Goal: Task Accomplishment & Management: Manage account settings

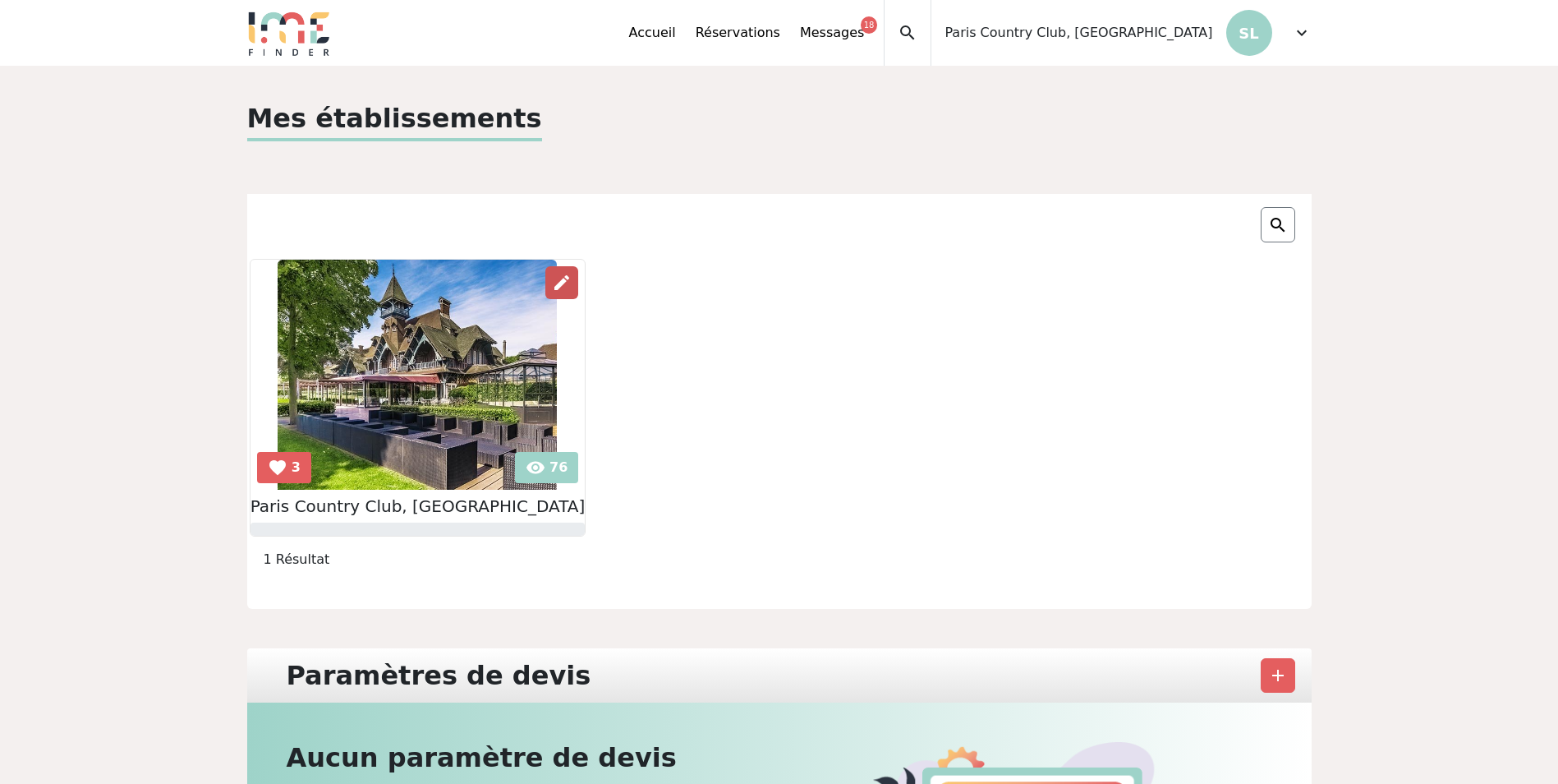
click at [552, 281] on span "edit" at bounding box center [562, 283] width 20 height 20
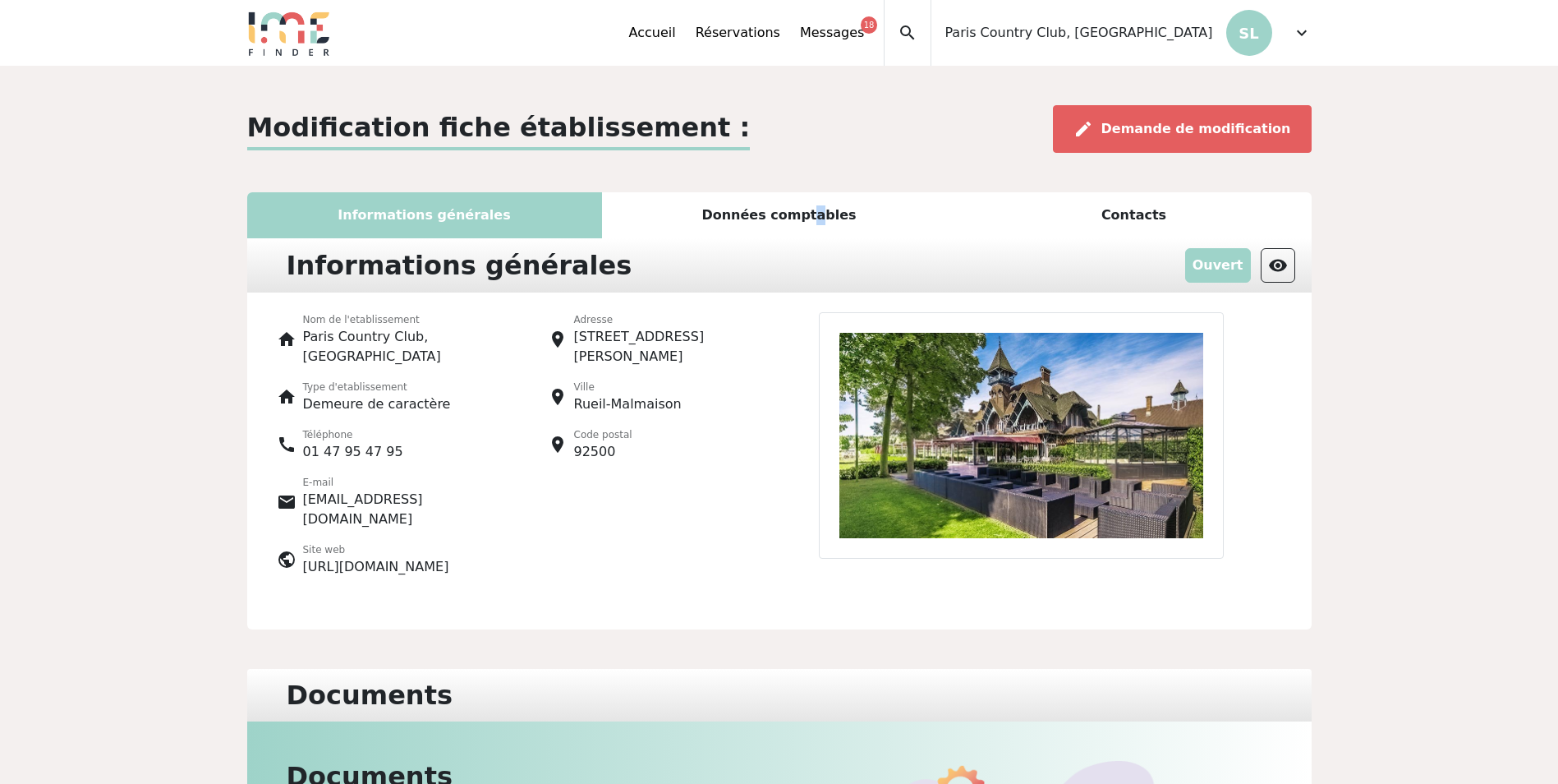
click at [815, 217] on div "Données comptables" at bounding box center [779, 215] width 355 height 46
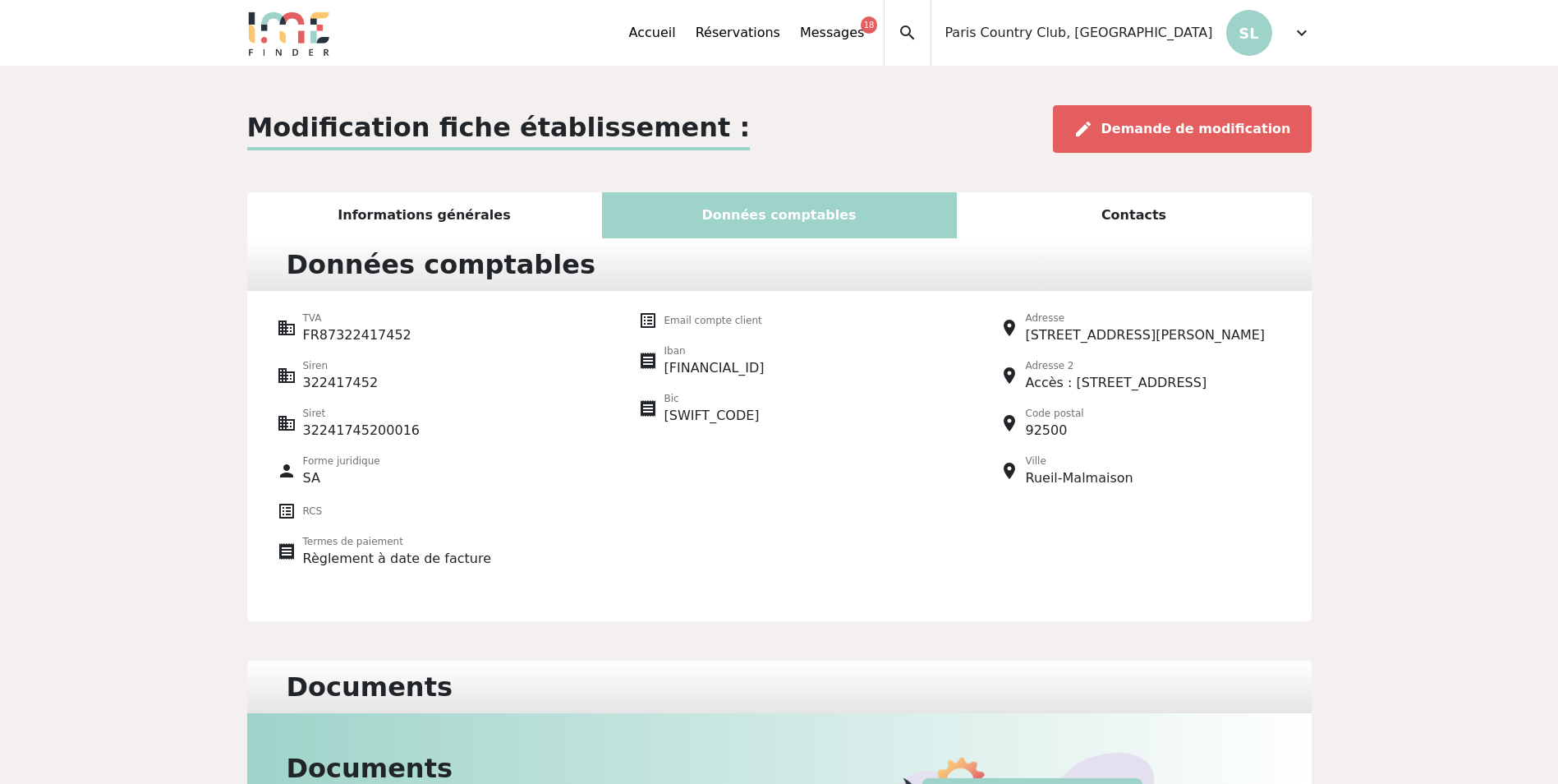
click at [1074, 224] on div "Contacts" at bounding box center [1135, 215] width 355 height 46
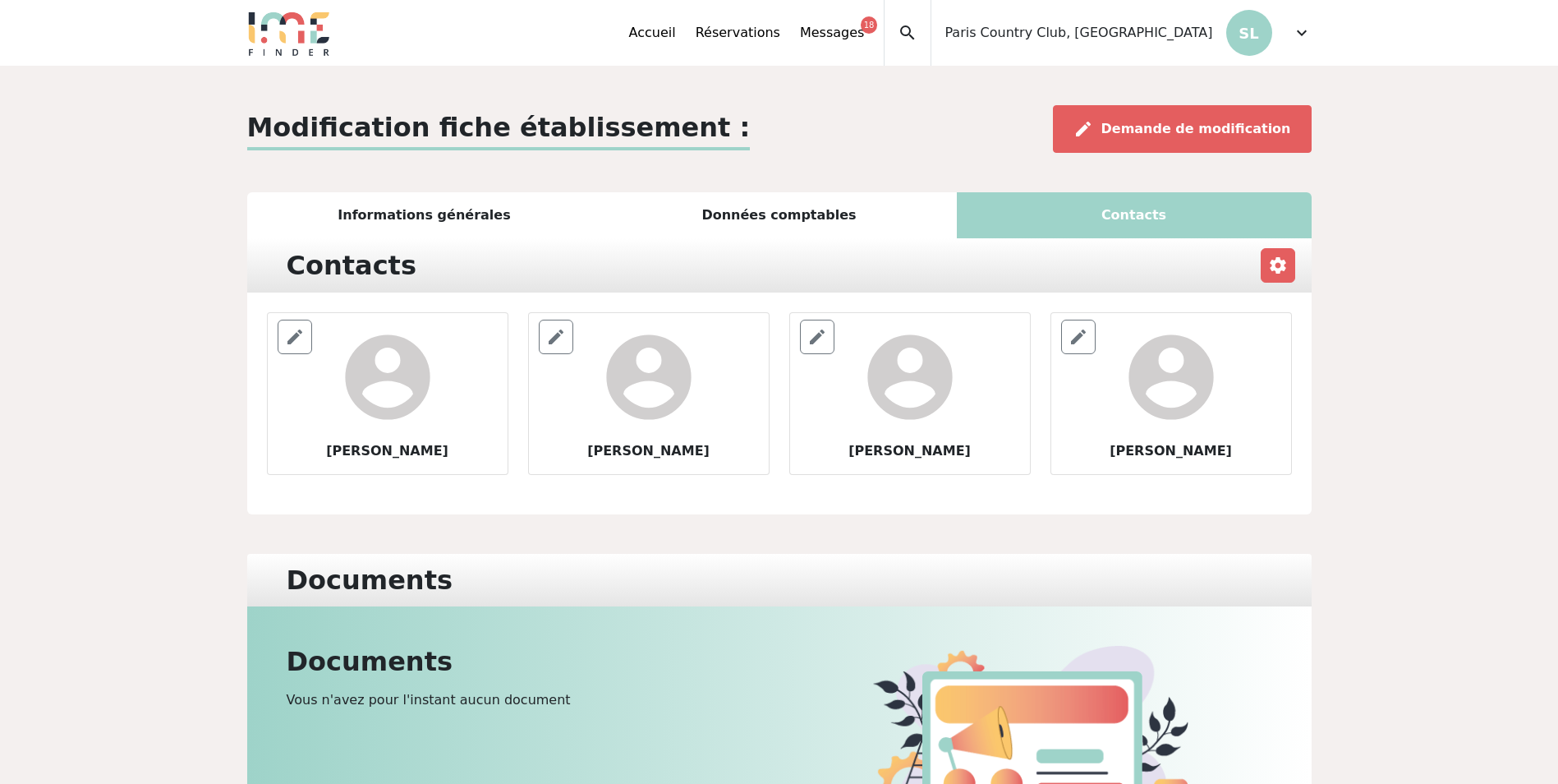
click at [438, 211] on div "Informations générales" at bounding box center [425, 215] width 355 height 46
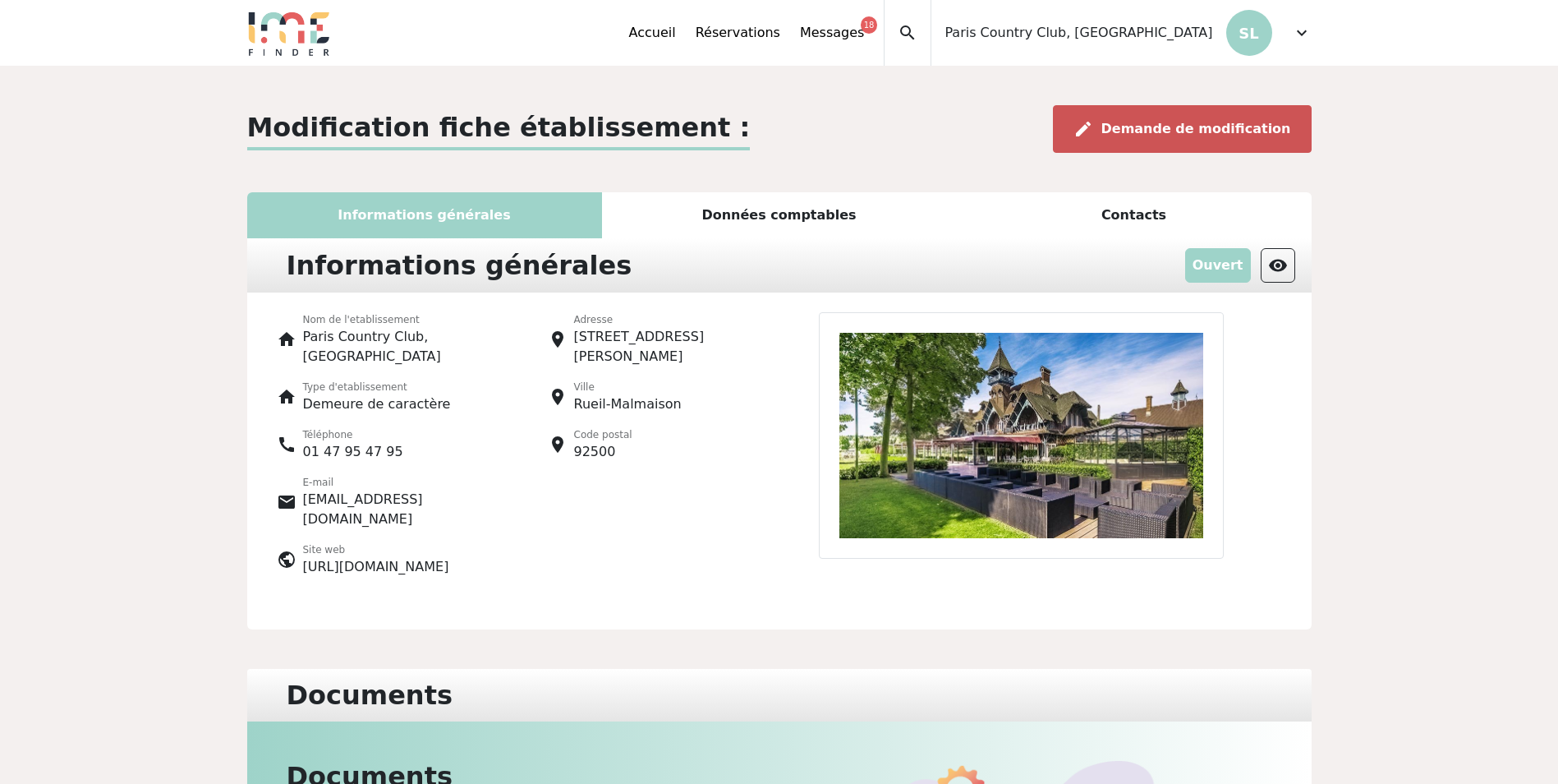
click at [1132, 123] on span "Demande de modification" at bounding box center [1197, 128] width 189 height 15
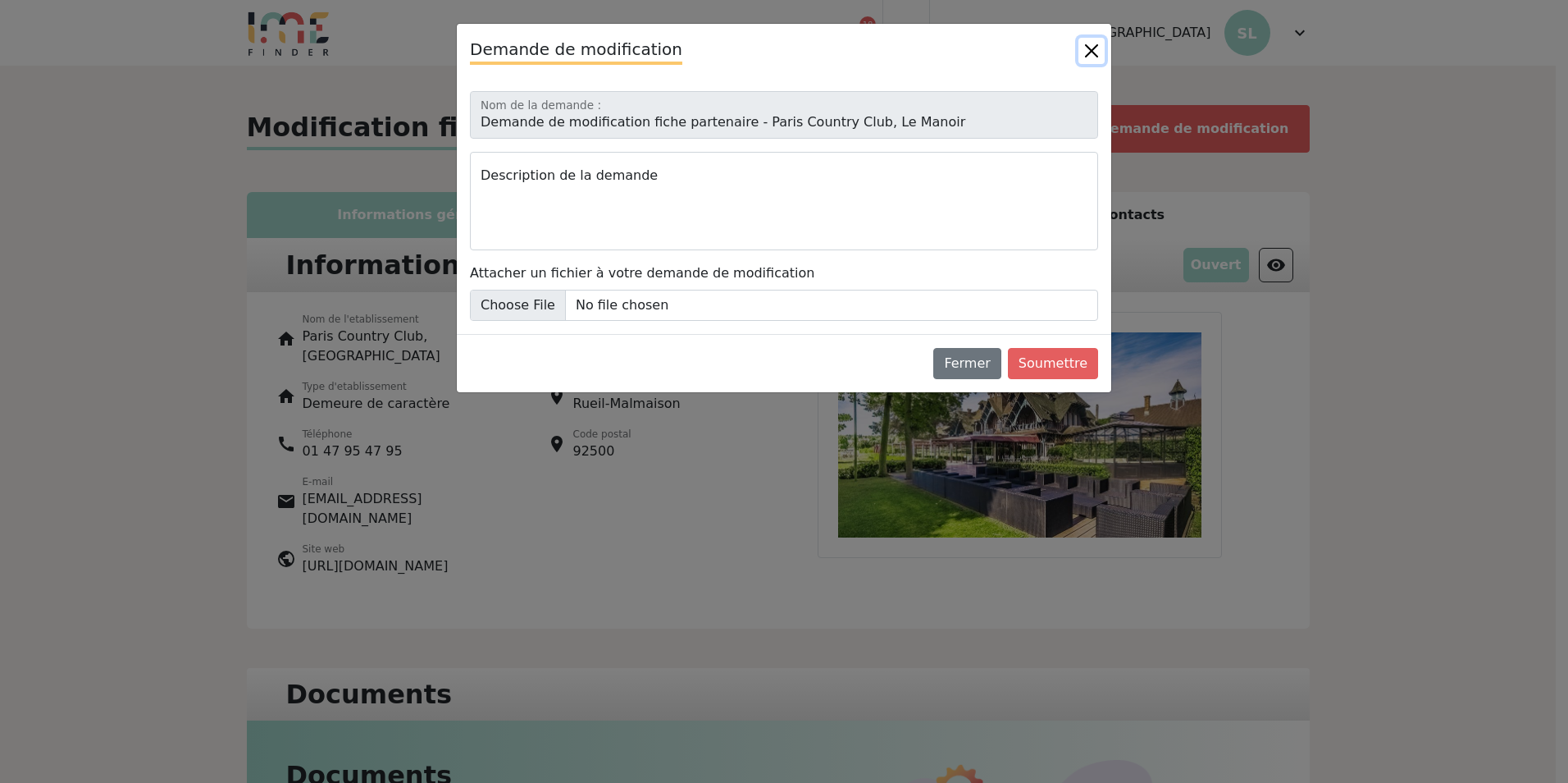
click at [1089, 46] on button "Close" at bounding box center [1091, 50] width 26 height 26
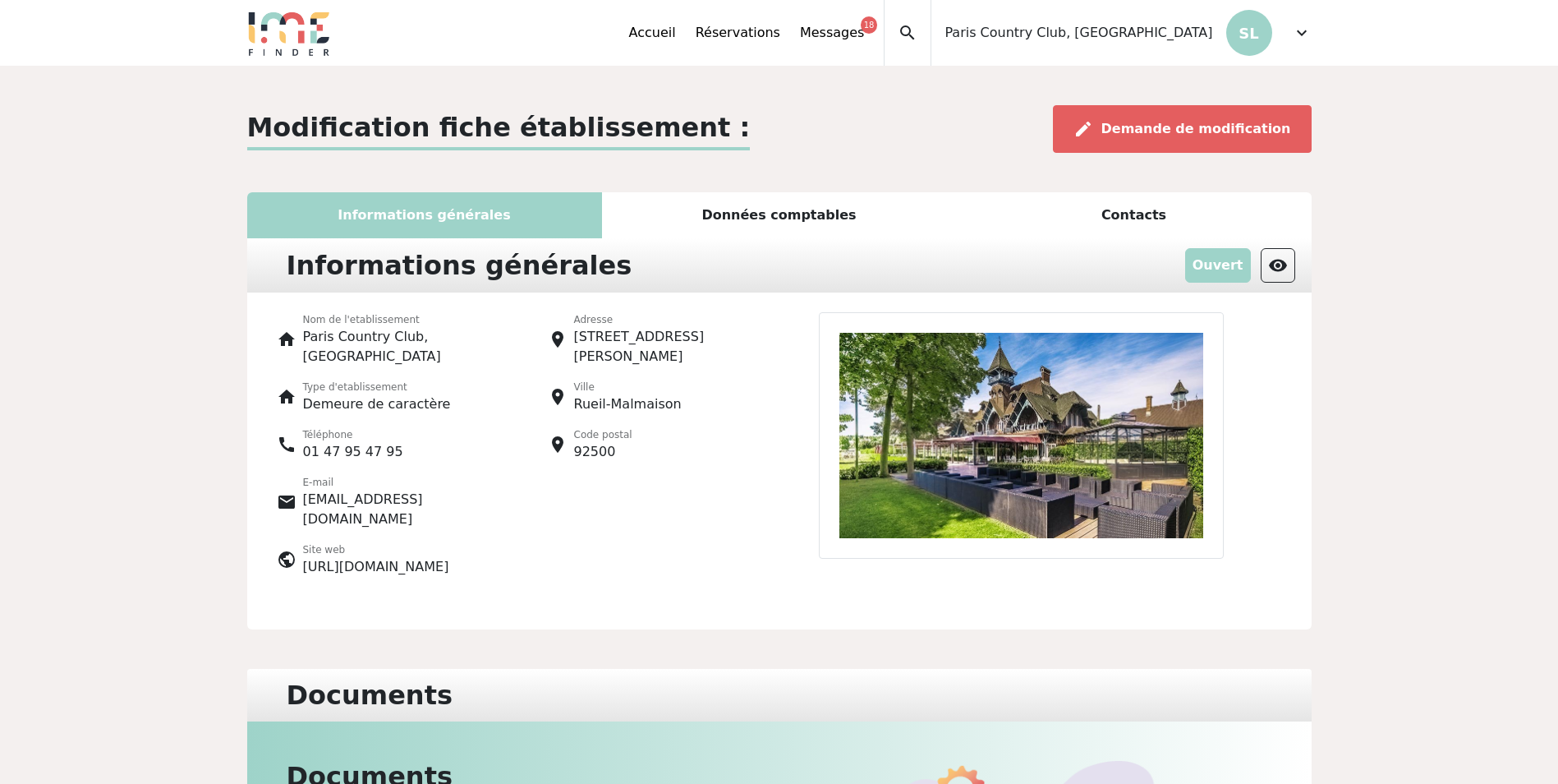
click at [793, 208] on div "Données comptables" at bounding box center [779, 215] width 355 height 46
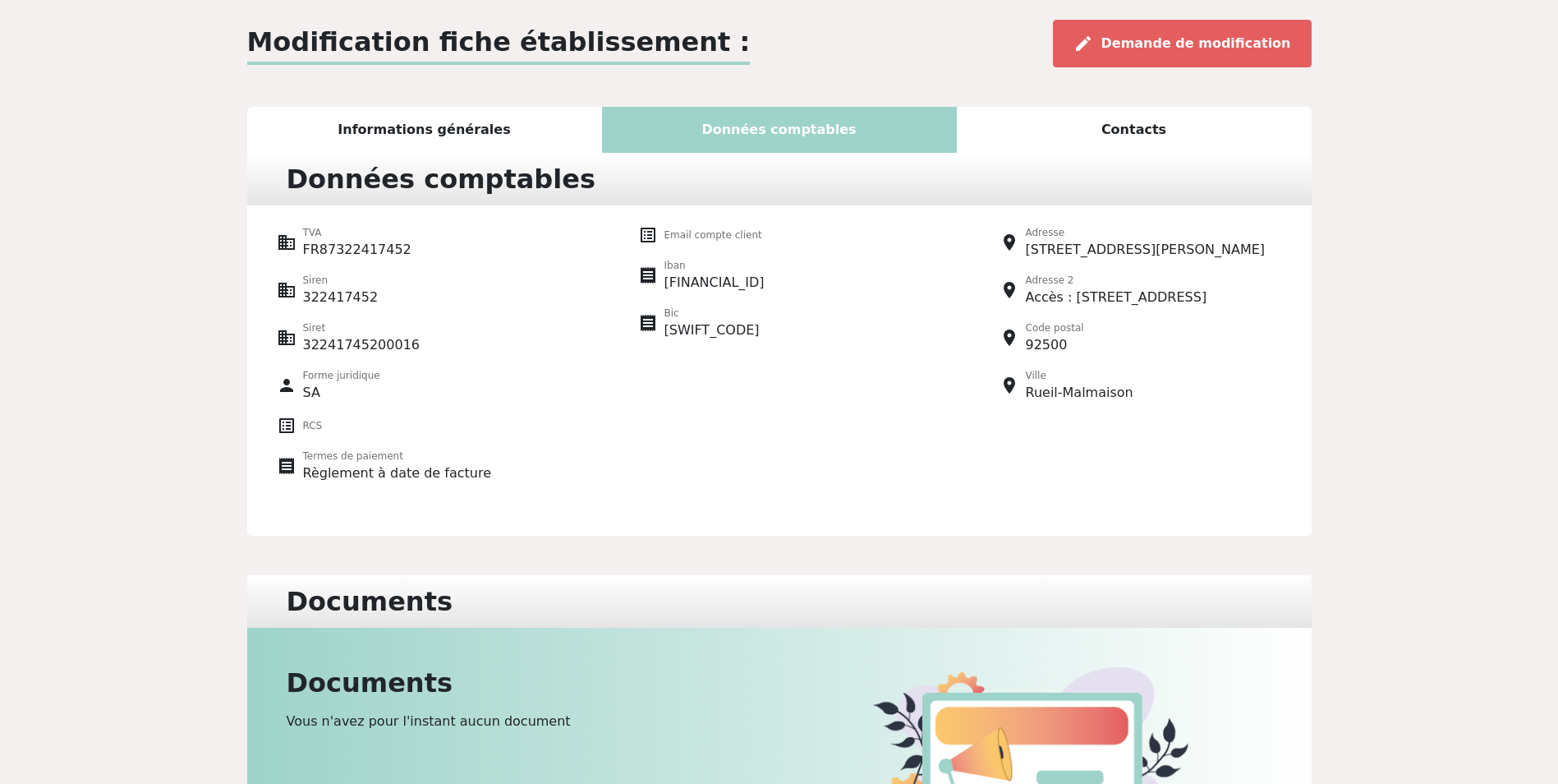
scroll to position [4, 0]
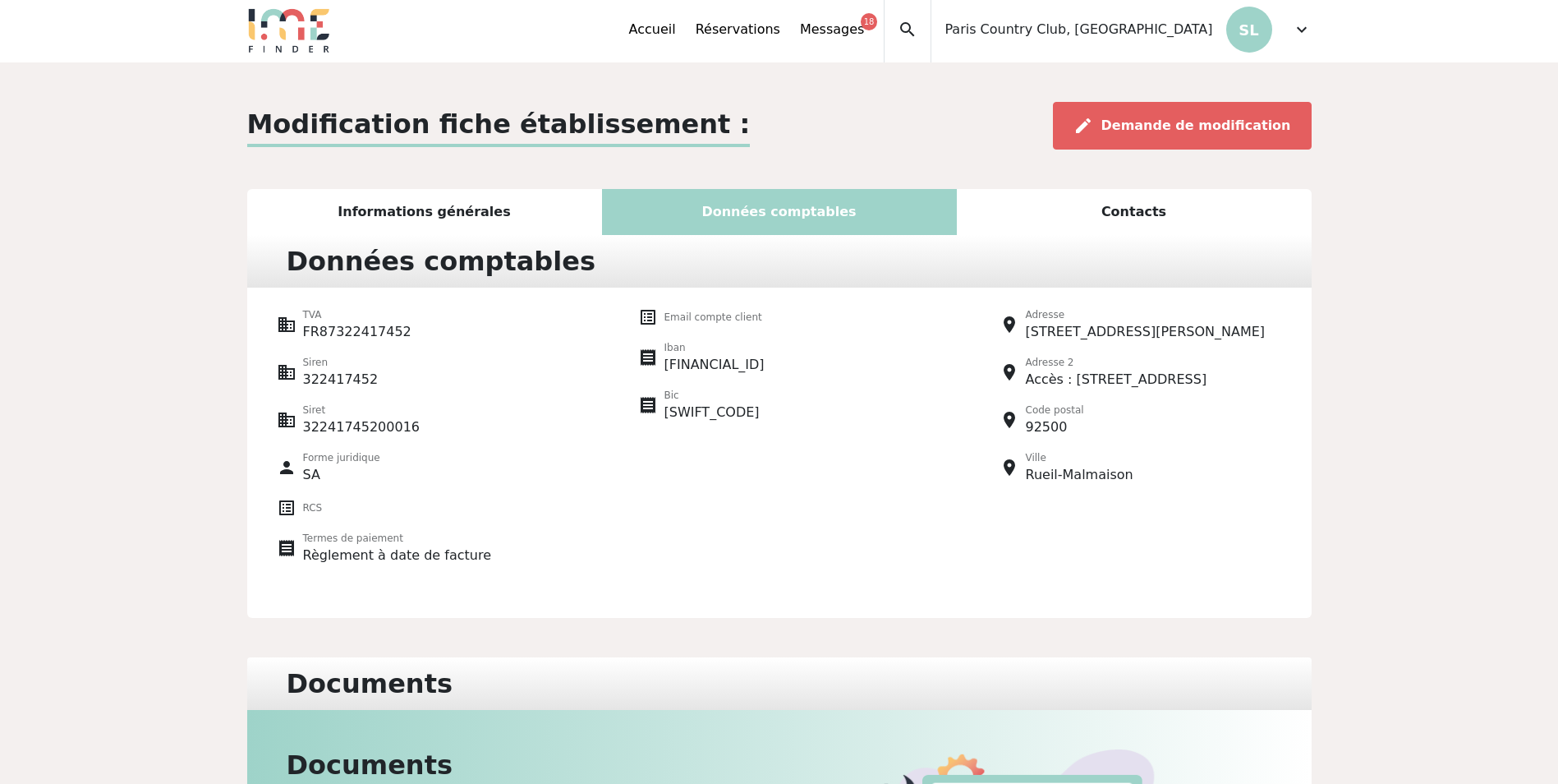
click at [1003, 223] on div "Contacts" at bounding box center [1135, 211] width 355 height 46
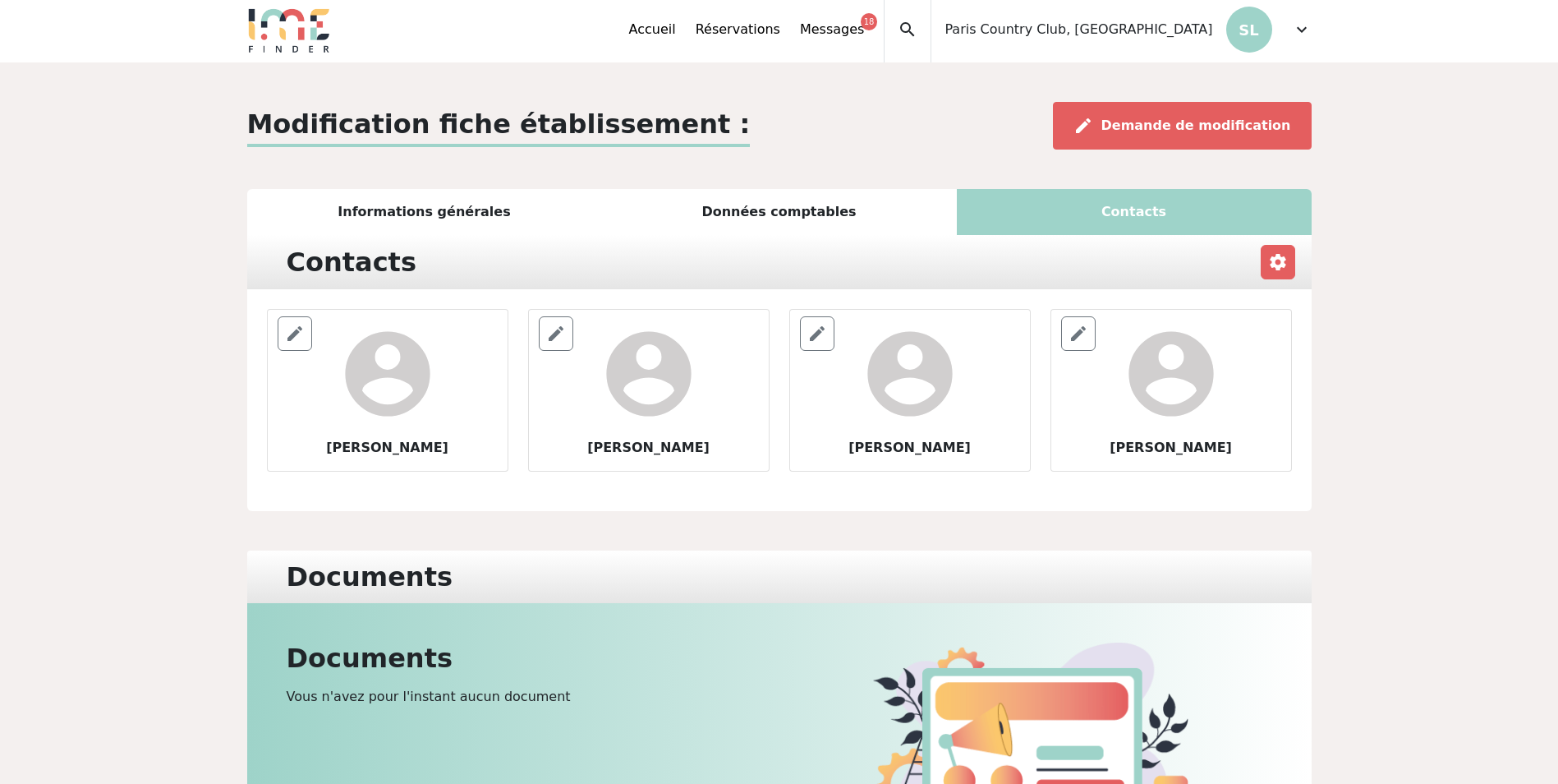
click at [810, 222] on div "Données comptables" at bounding box center [779, 211] width 355 height 46
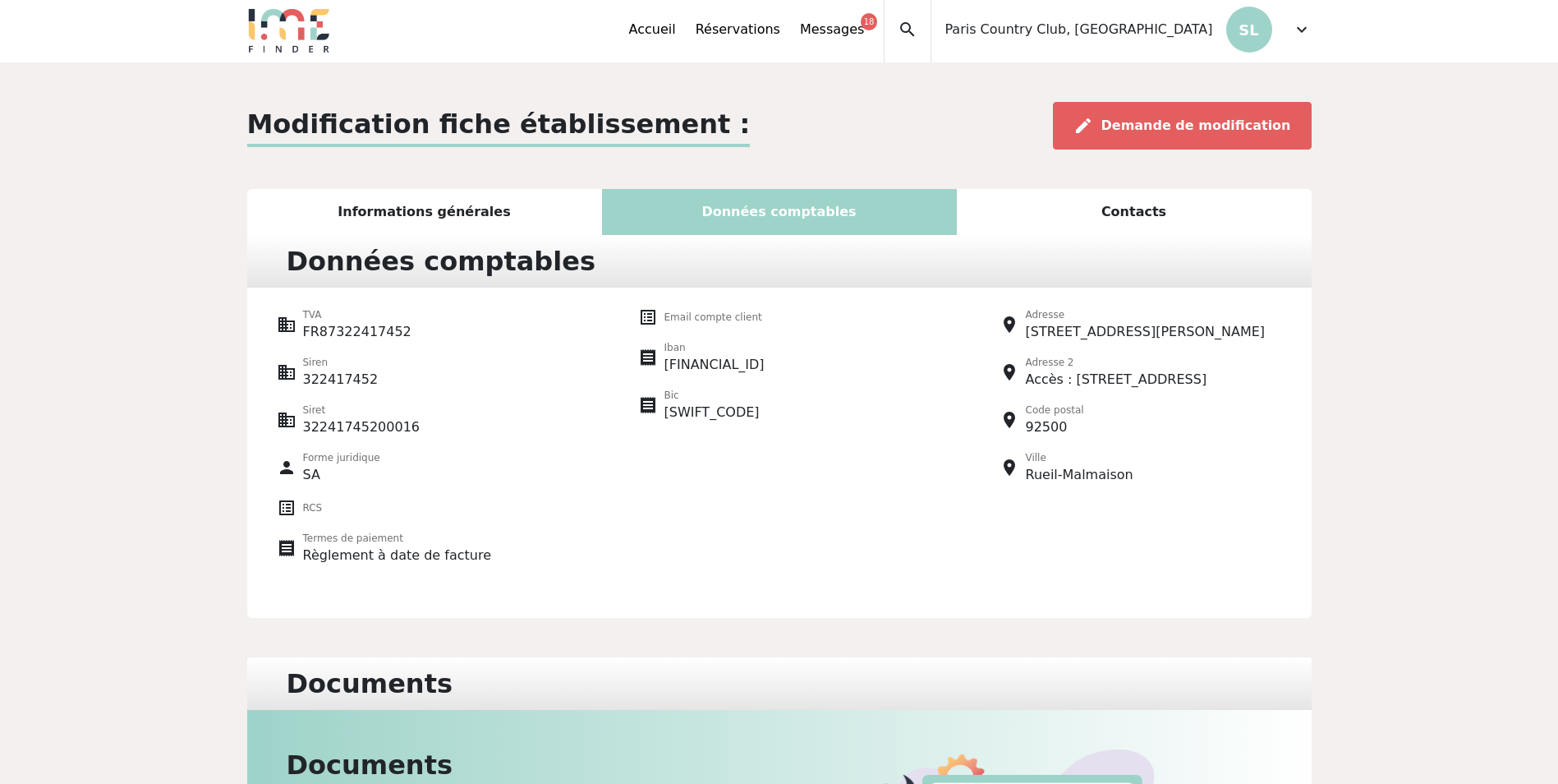
click at [504, 195] on div "Informations générales" at bounding box center [425, 211] width 355 height 46
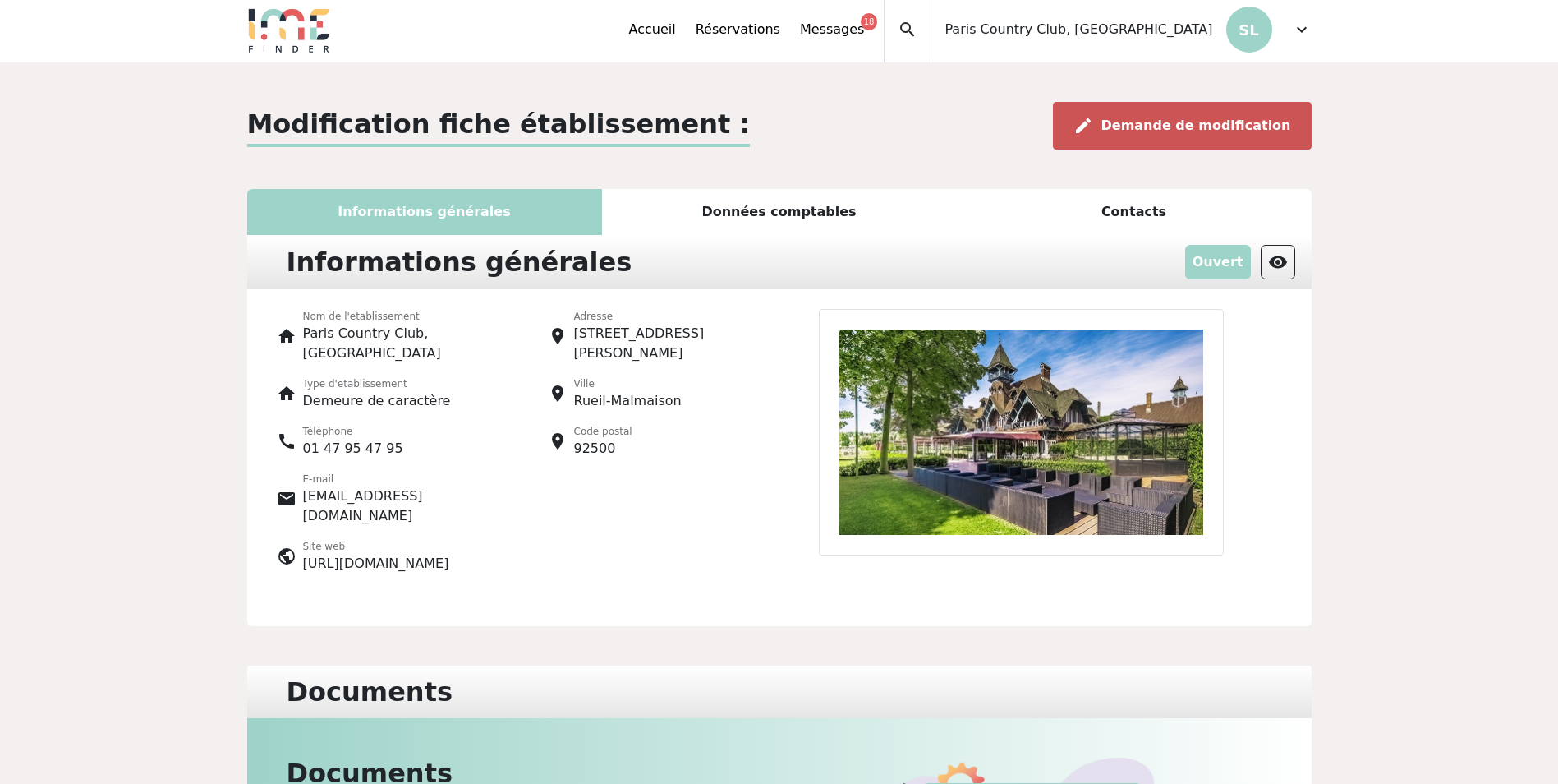
click at [1204, 122] on span "Demande de modification" at bounding box center [1197, 125] width 189 height 15
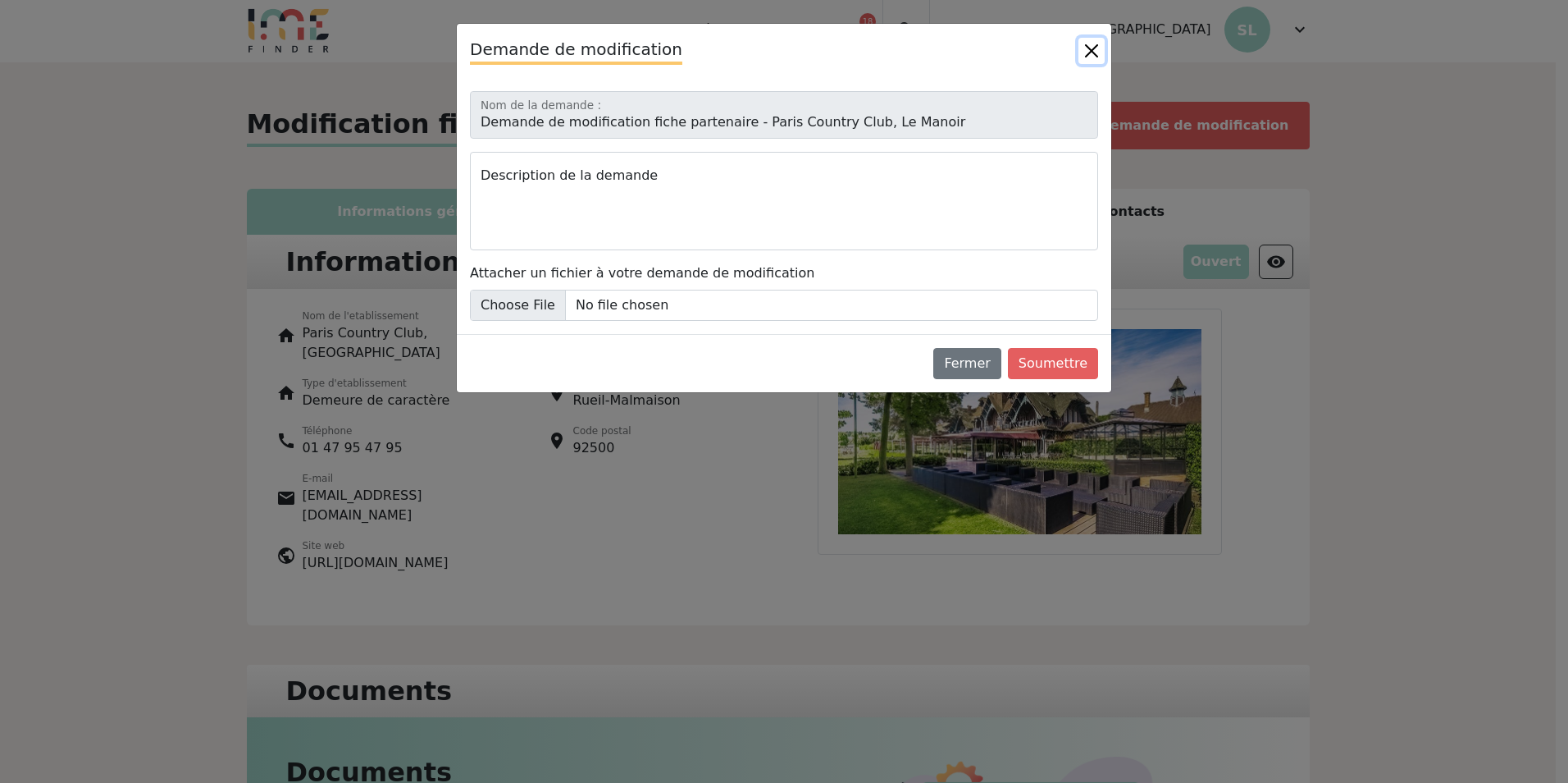
click at [1094, 53] on button "Close" at bounding box center [1091, 50] width 26 height 26
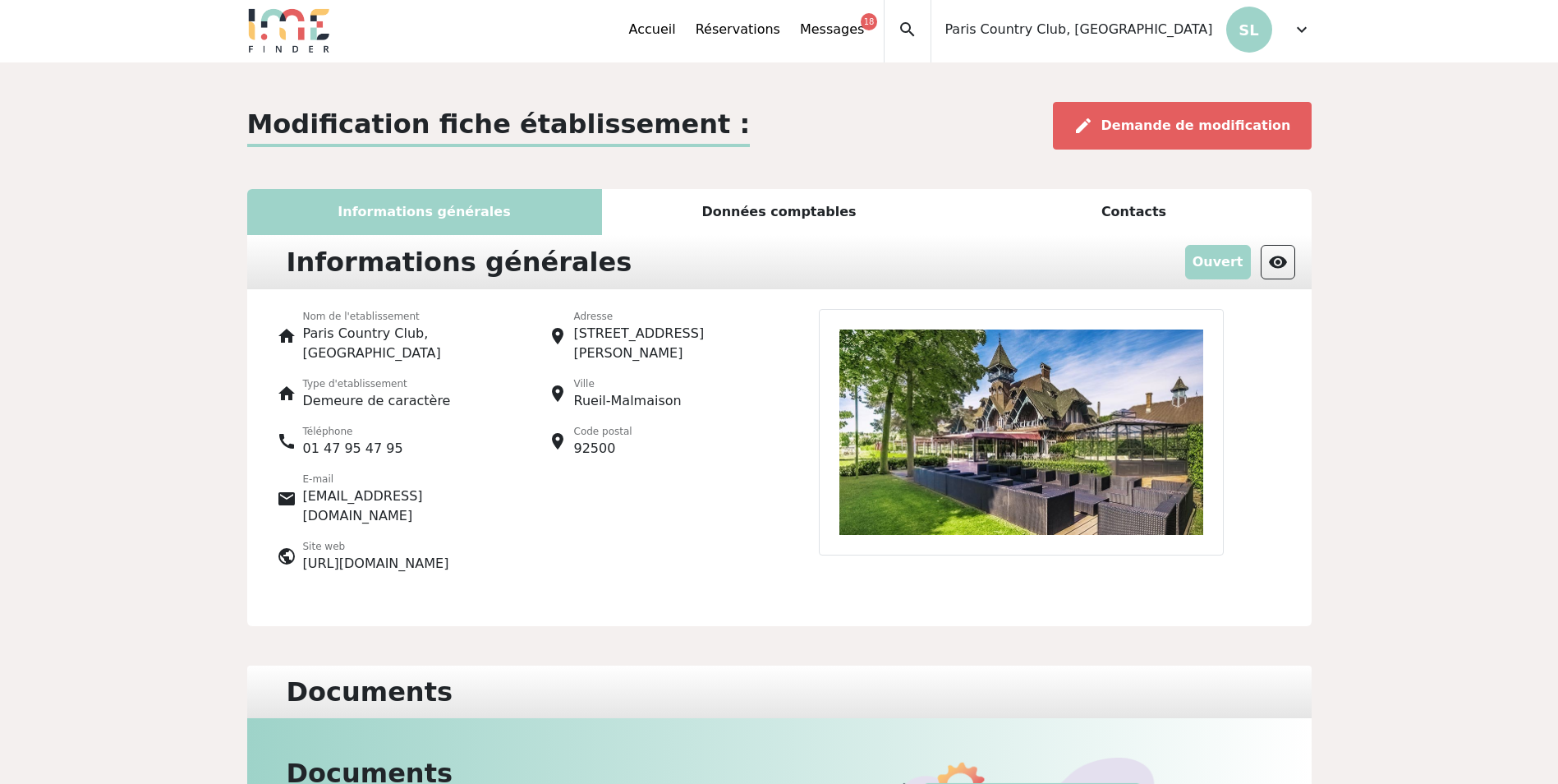
click at [1261, 36] on p "SL" at bounding box center [1249, 29] width 46 height 46
click at [1300, 25] on span "expand_more" at bounding box center [1302, 30] width 20 height 20
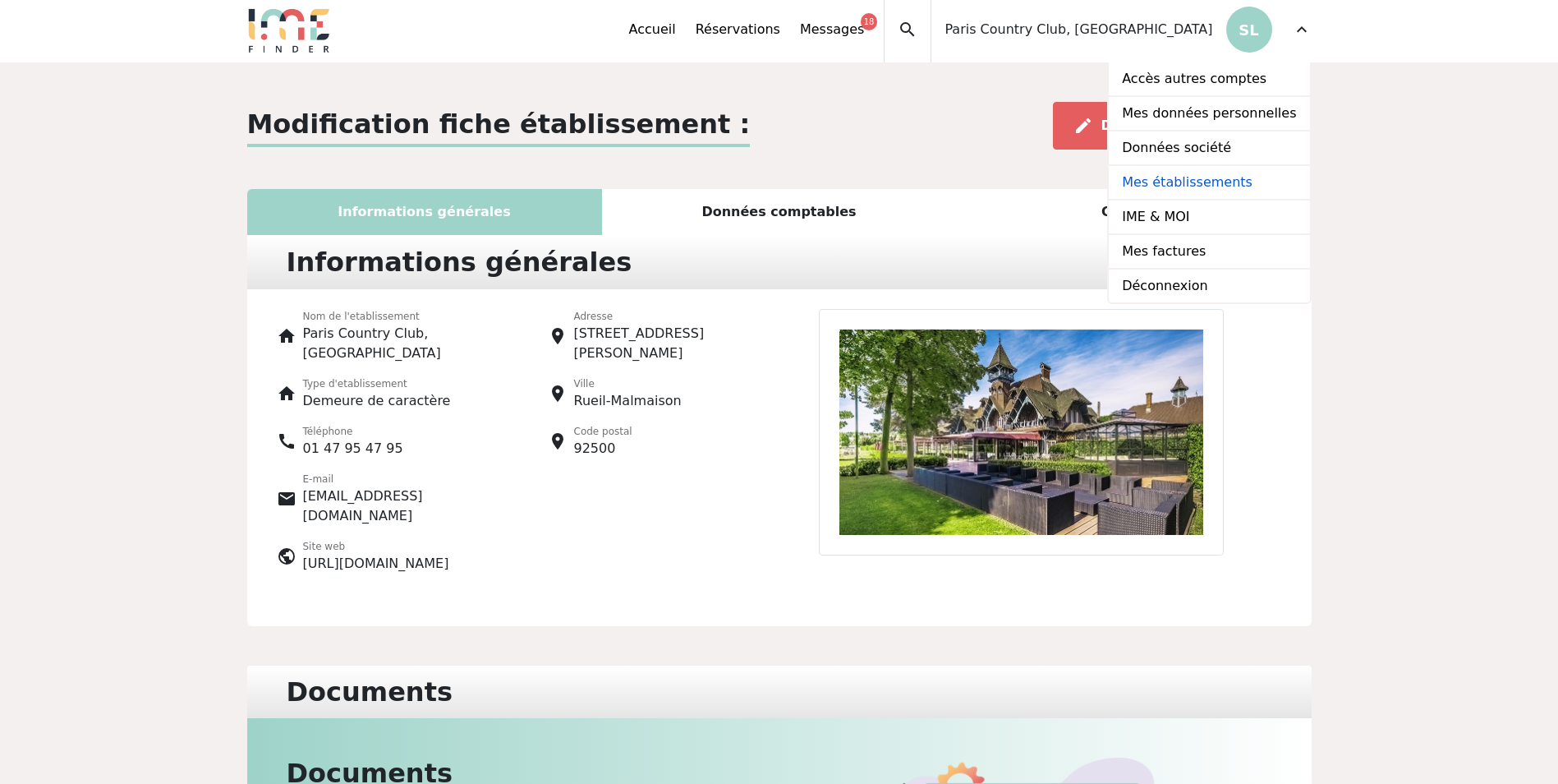
click at [1194, 179] on link "Mes établissements" at bounding box center [1209, 183] width 200 height 35
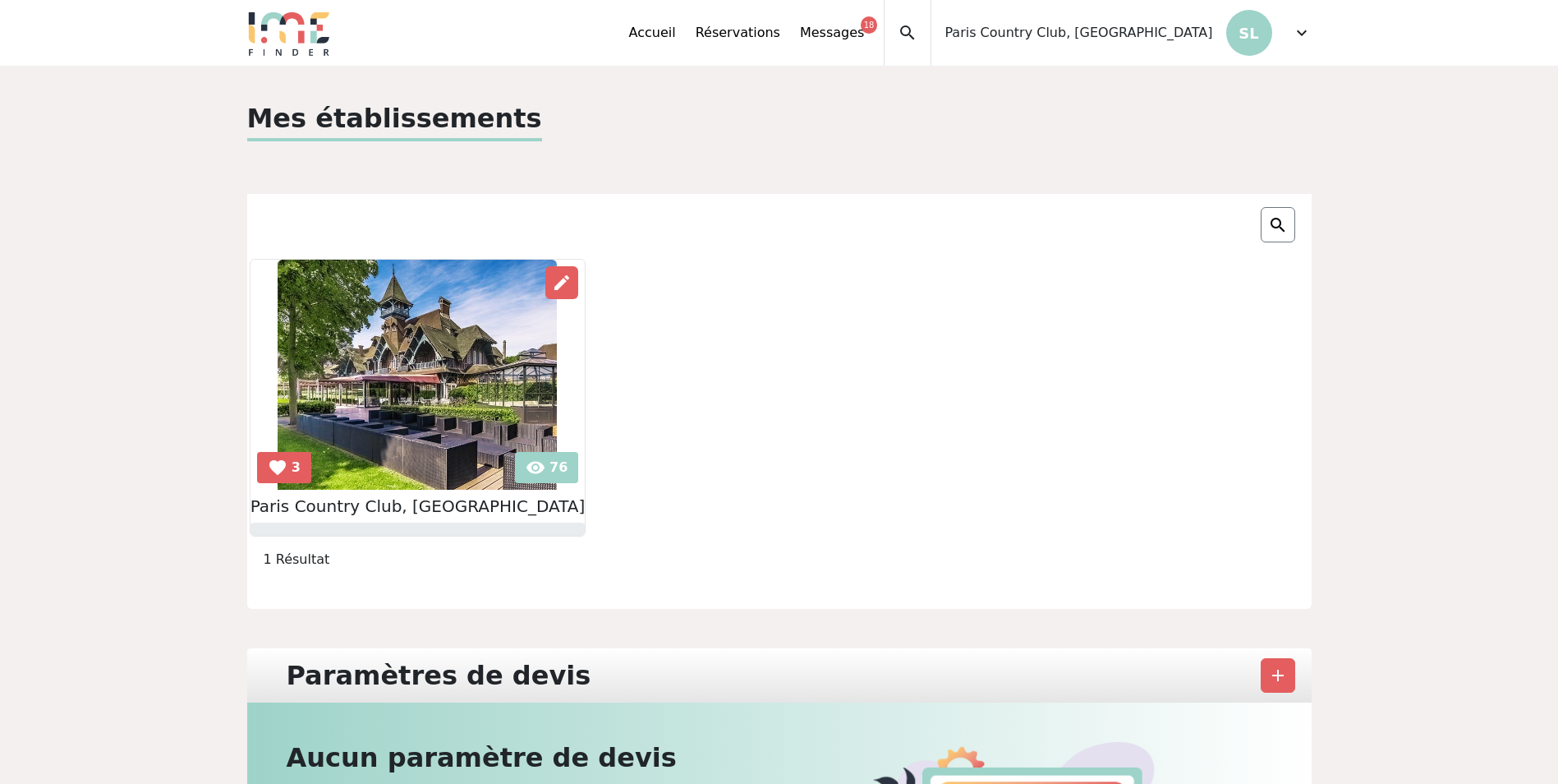
click at [529, 471] on img at bounding box center [417, 374] width 280 height 230
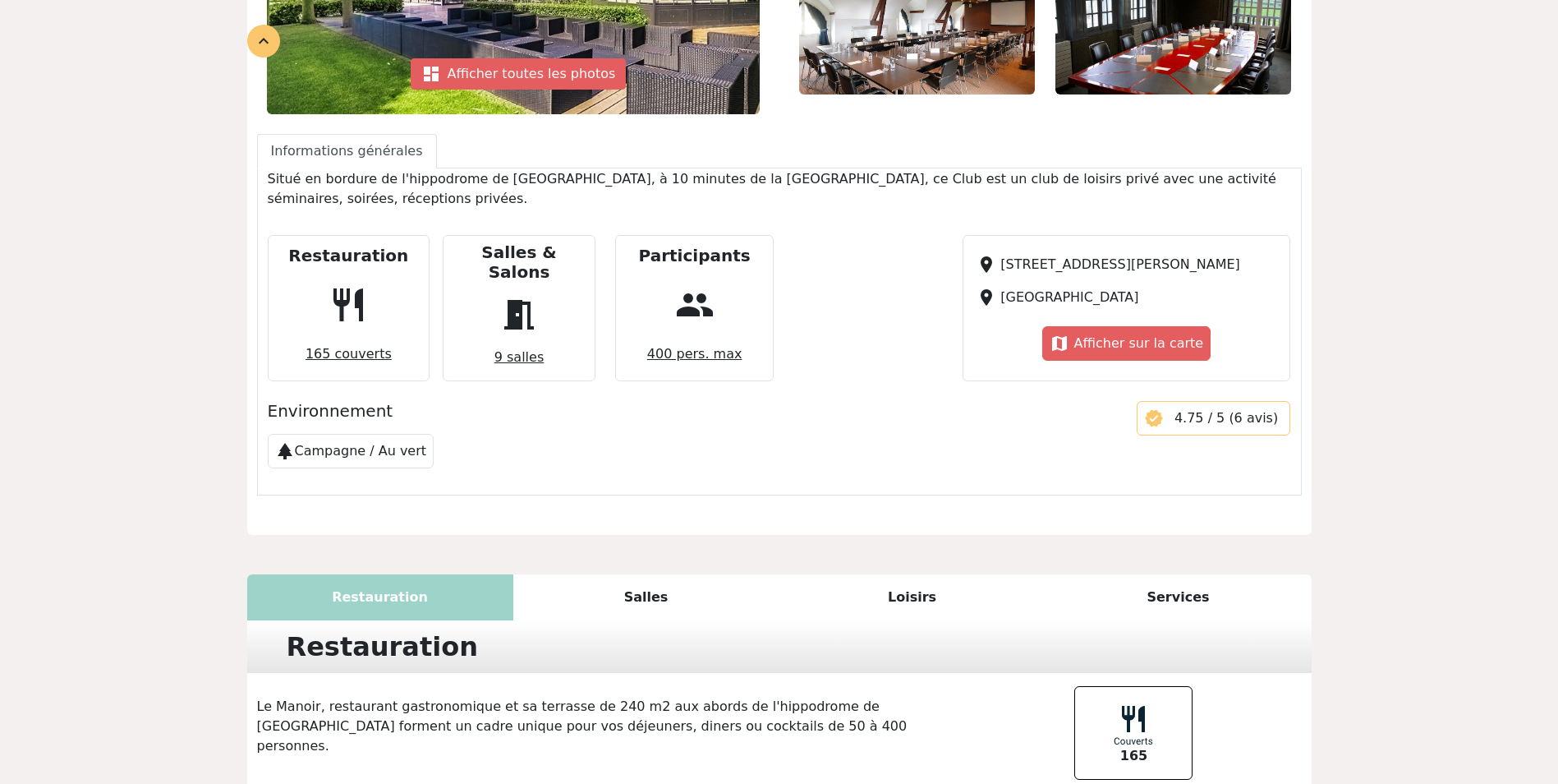
scroll to position [506, 0]
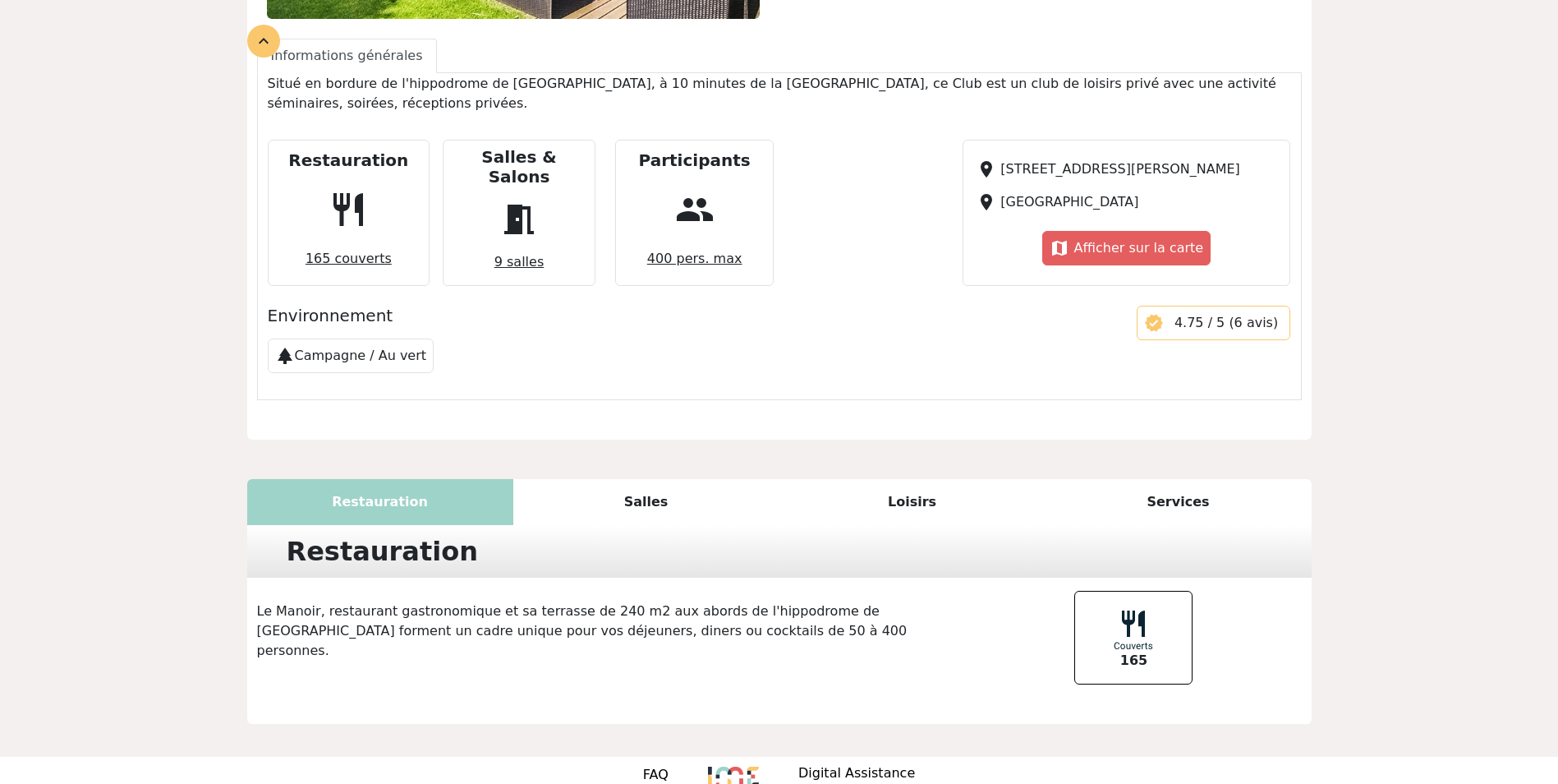
click at [636, 479] on div "Salles" at bounding box center [647, 502] width 266 height 46
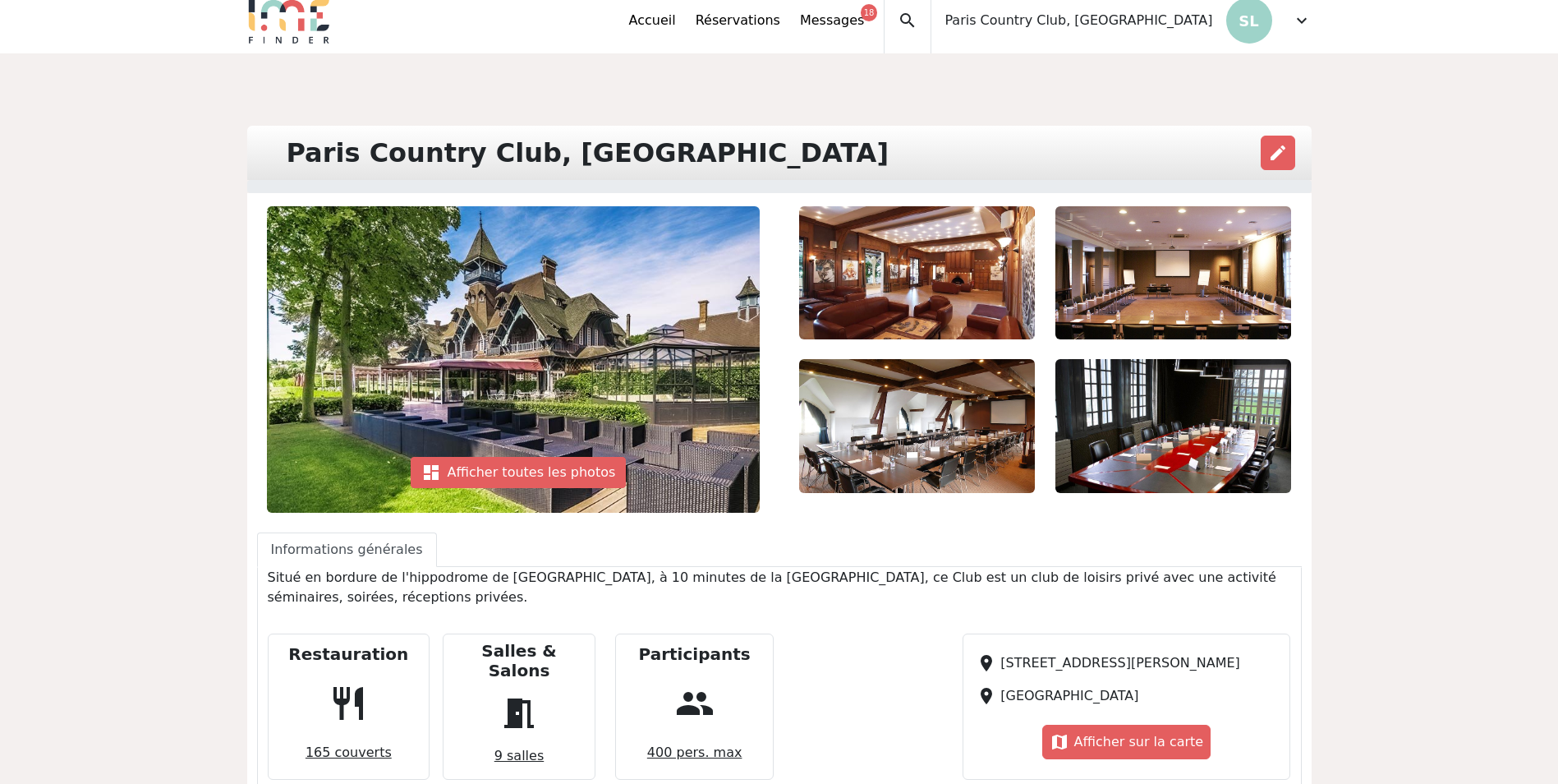
scroll to position [0, 0]
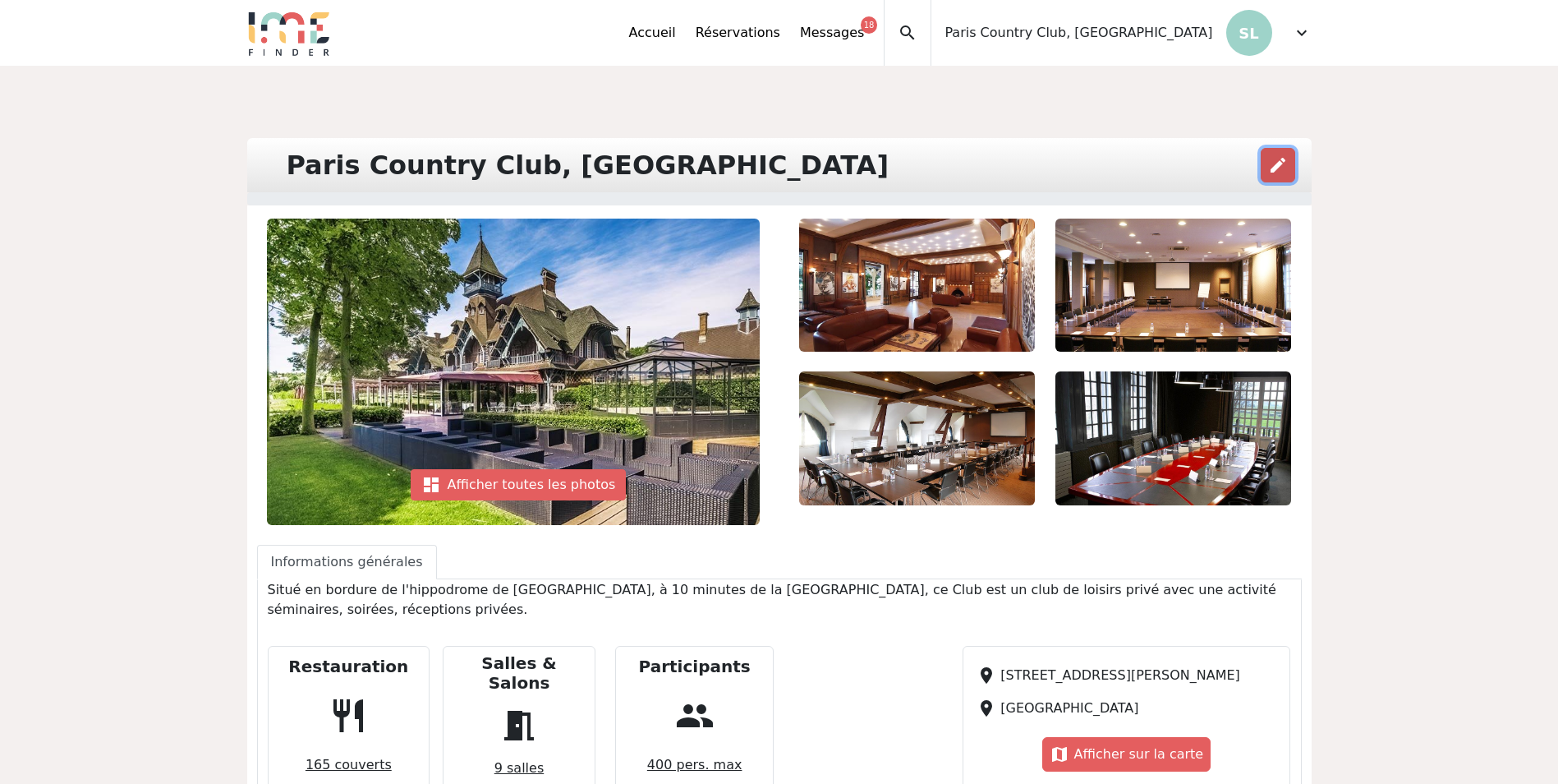
click at [1274, 162] on span "edit" at bounding box center [1278, 166] width 20 height 20
click at [1018, 282] on img at bounding box center [918, 285] width 237 height 133
click at [1280, 163] on span "edit" at bounding box center [1278, 166] width 20 height 20
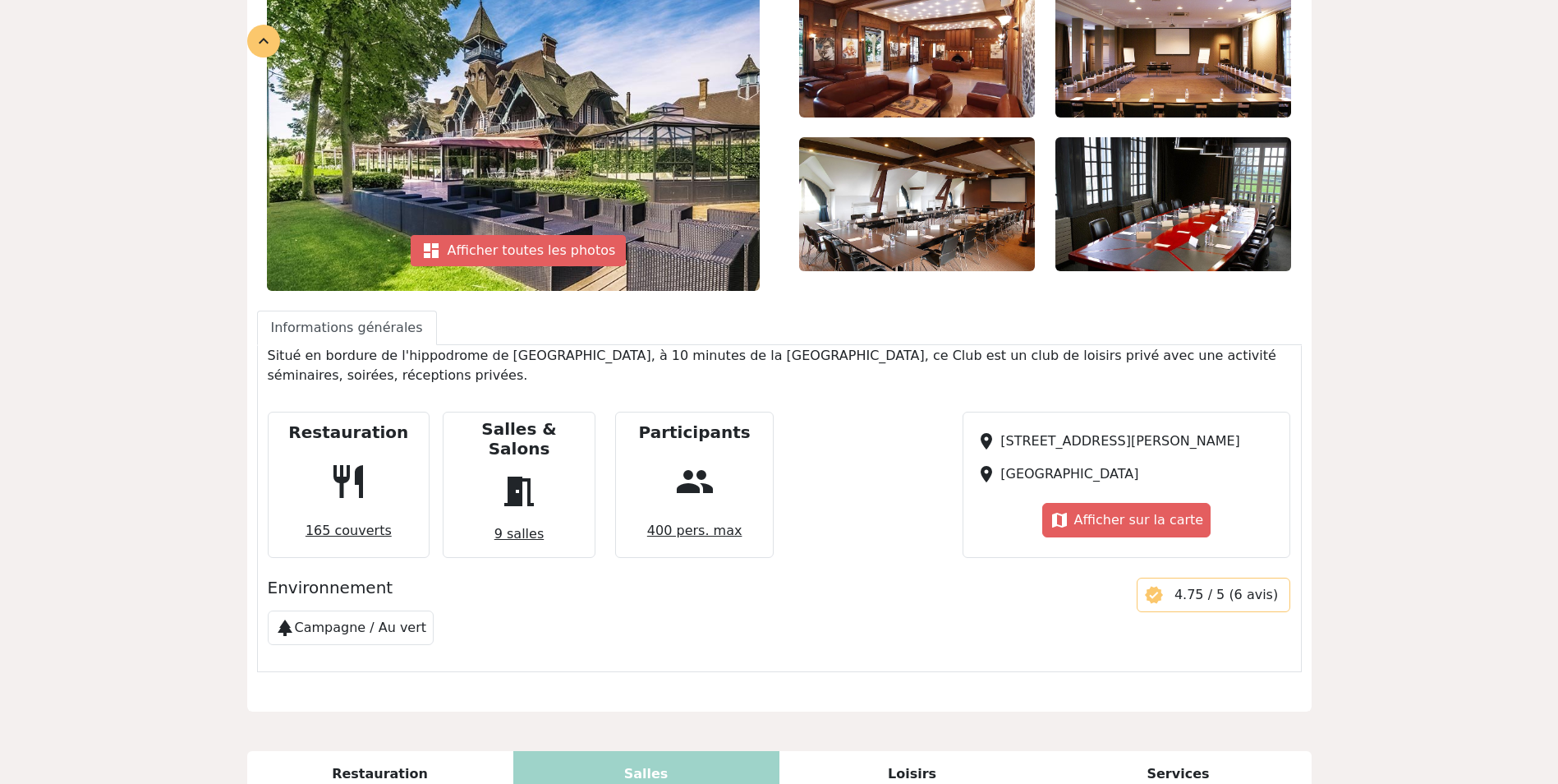
scroll to position [207, 0]
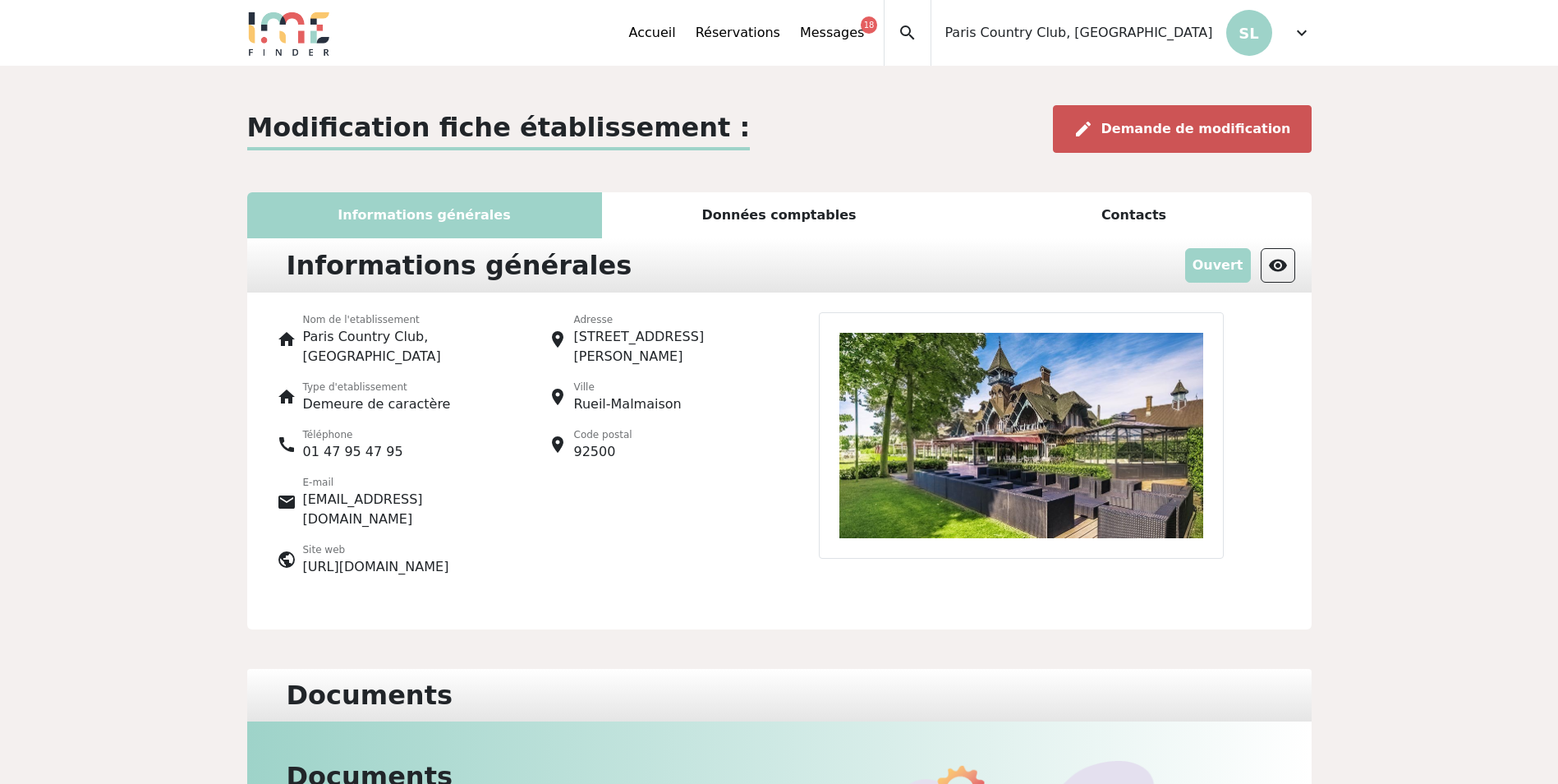
click at [1196, 130] on span "Demande de modification" at bounding box center [1197, 128] width 189 height 15
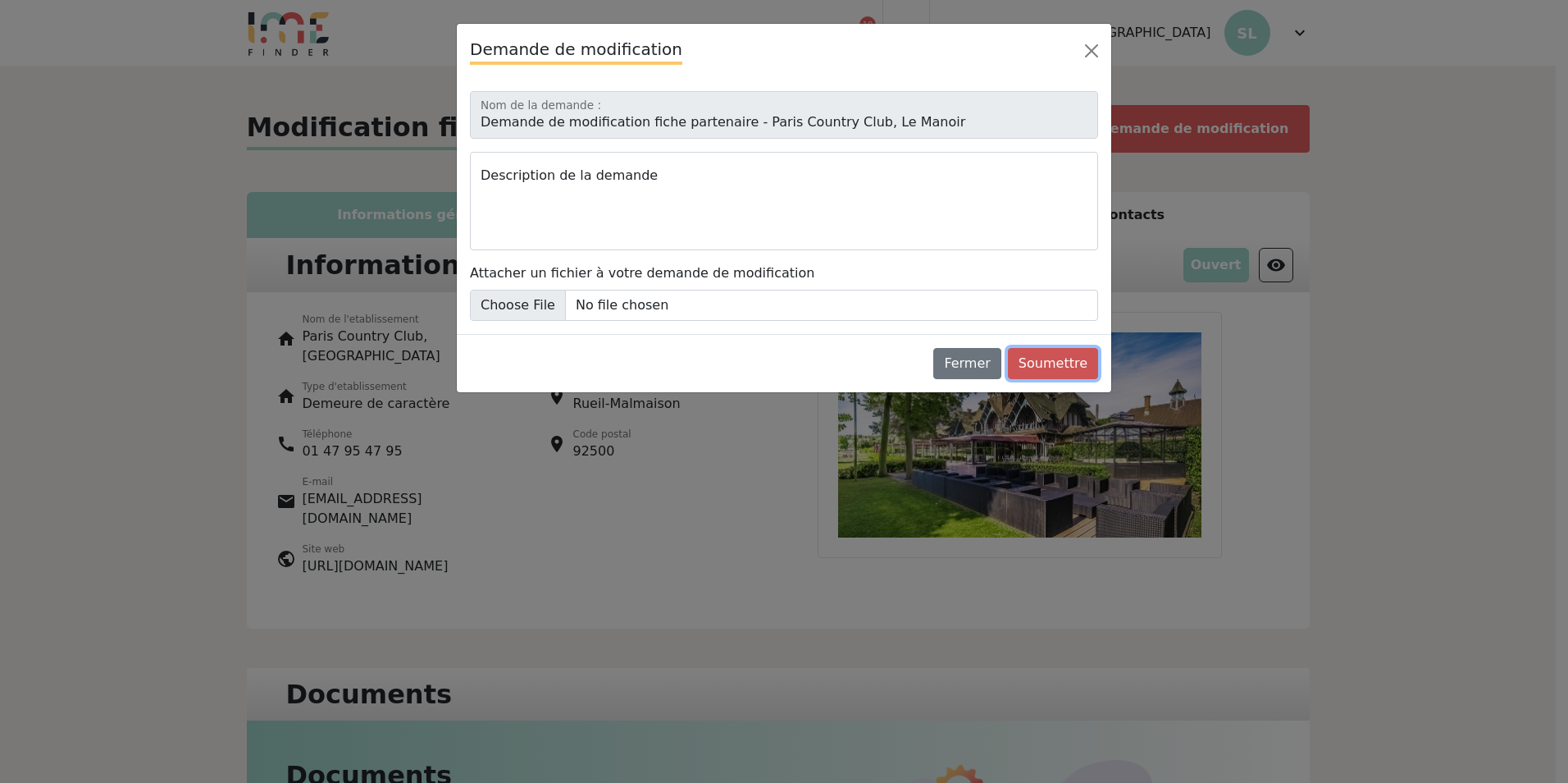
click at [1053, 377] on button "Soumettre" at bounding box center [1053, 363] width 90 height 31
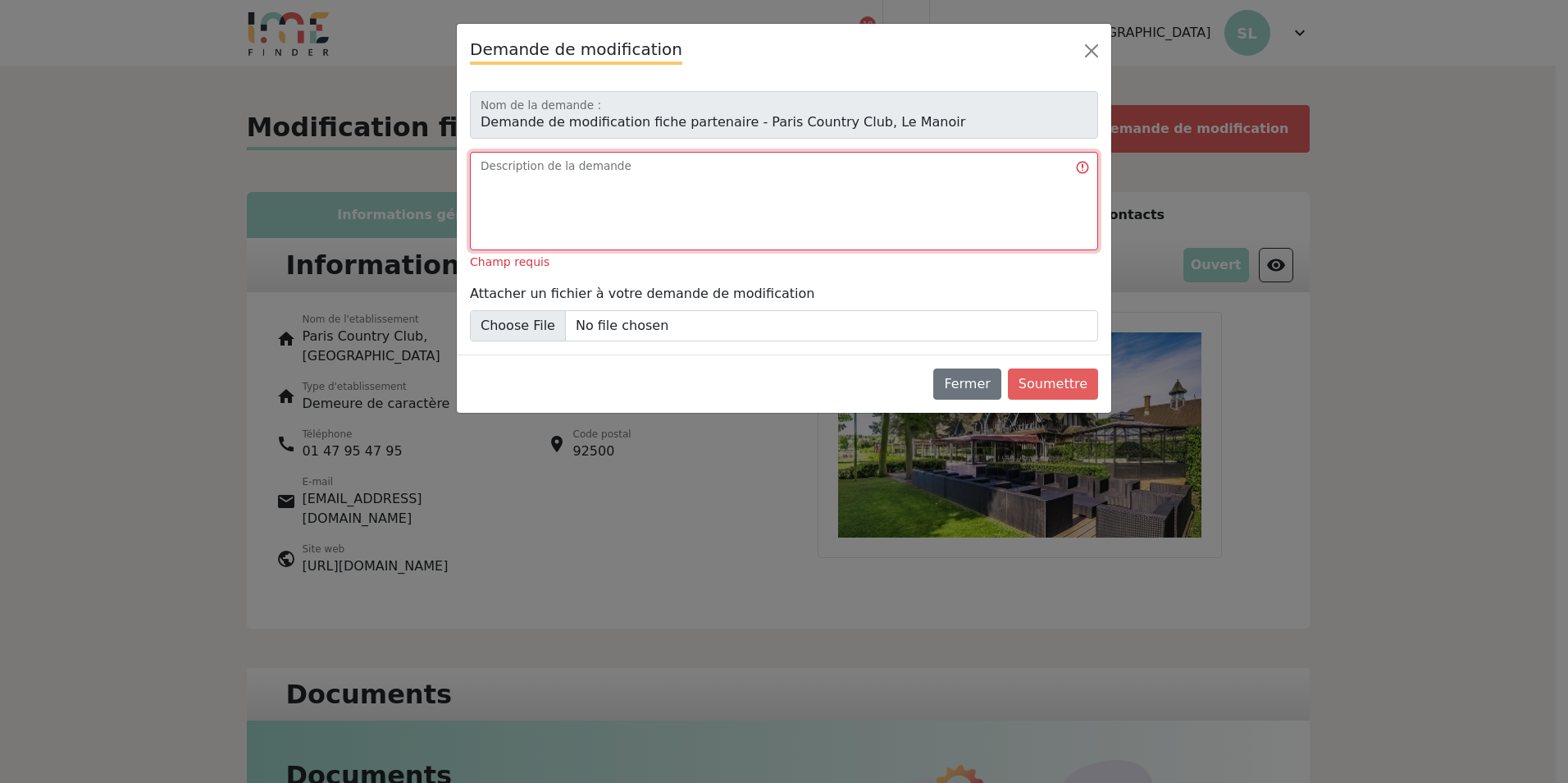
click at [616, 186] on textarea "Description de la demande" at bounding box center [784, 201] width 628 height 98
type textarea "Modification fiche établissement"
click at [1069, 399] on div "Fermer Soumettre" at bounding box center [784, 384] width 654 height 58
click at [1056, 378] on button "Soumettre" at bounding box center [1053, 384] width 90 height 31
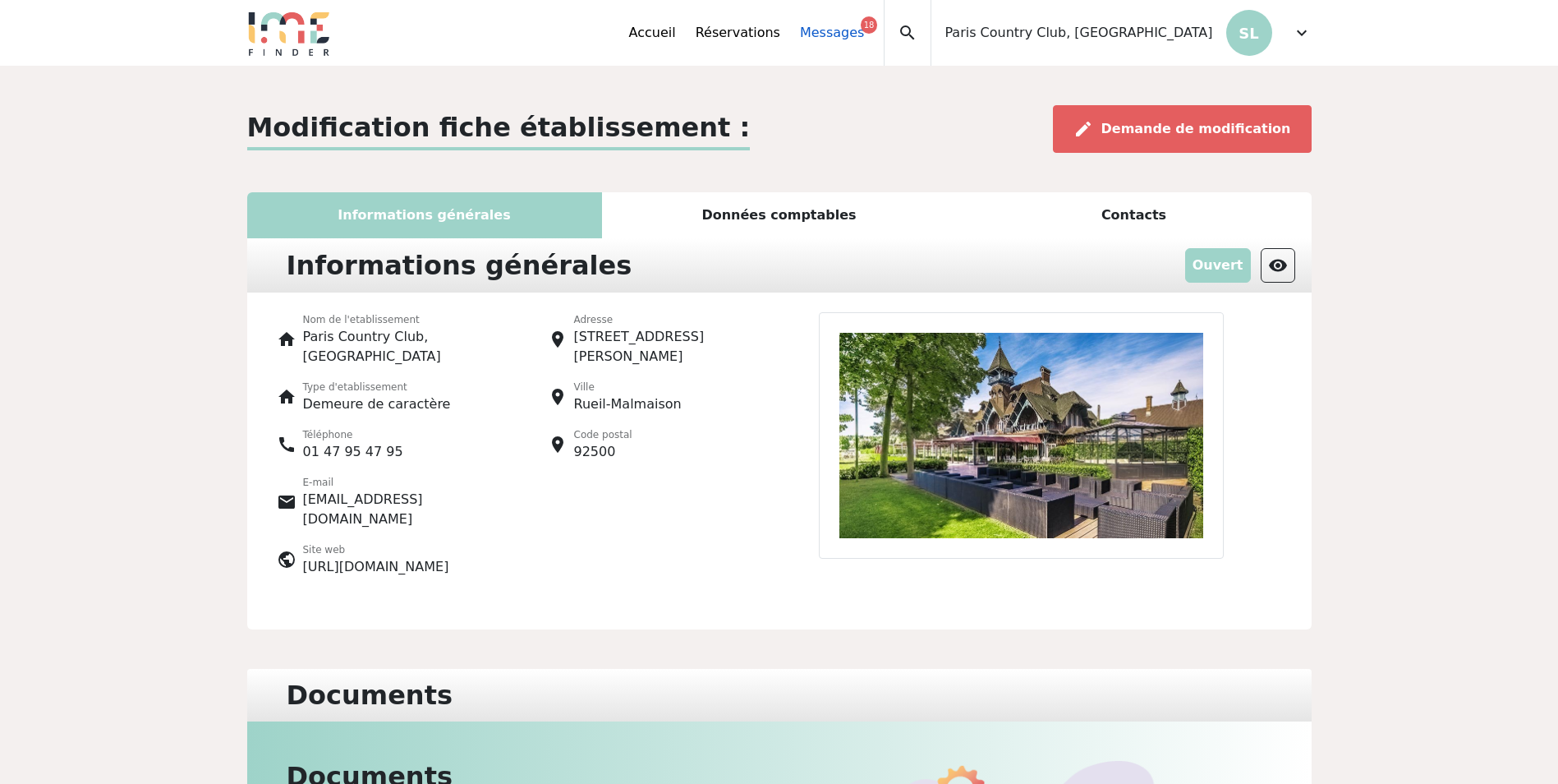
click at [864, 37] on link "Messages 18" at bounding box center [832, 33] width 64 height 20
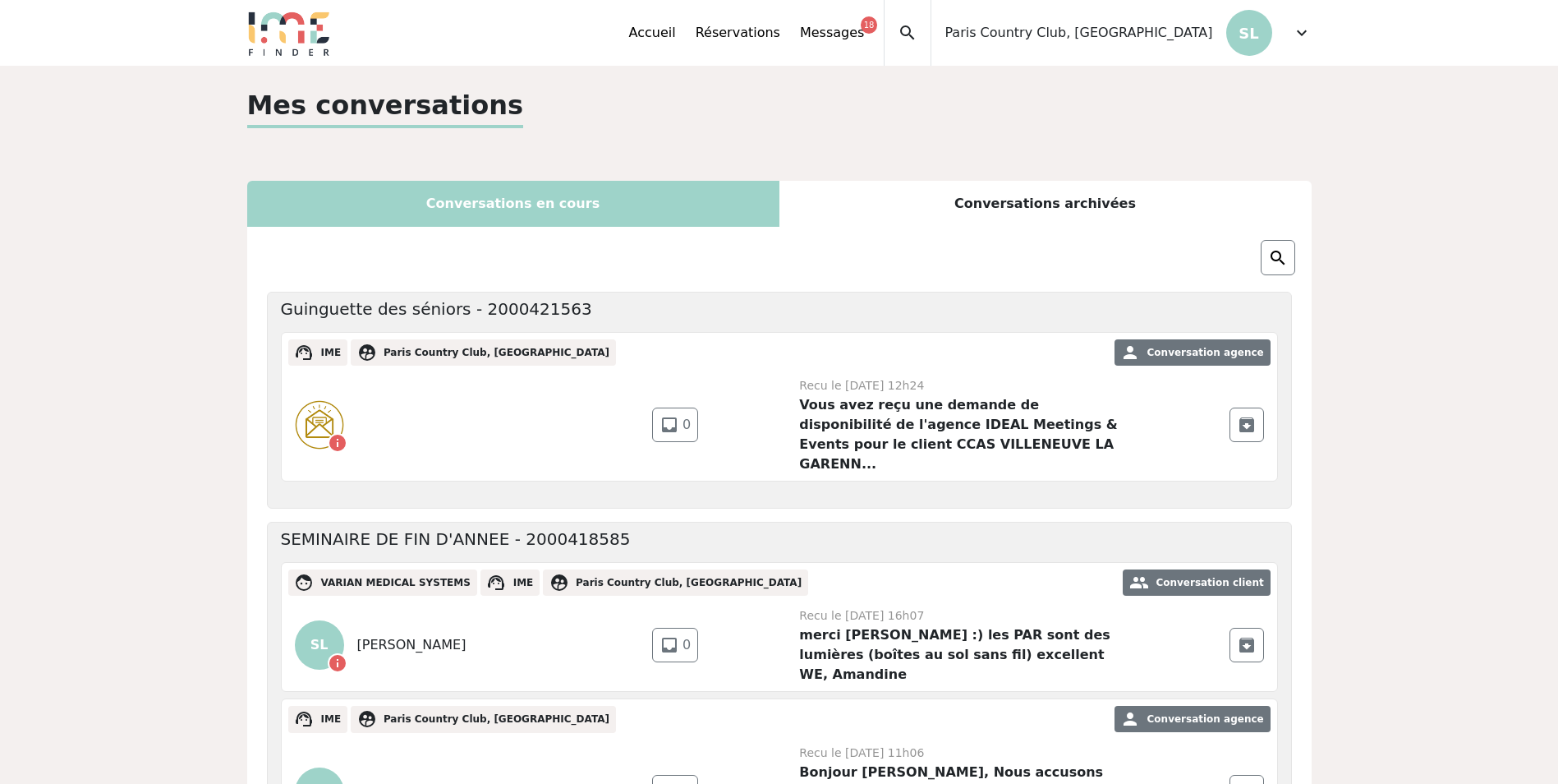
click at [1301, 35] on span "expand_more" at bounding box center [1302, 33] width 20 height 20
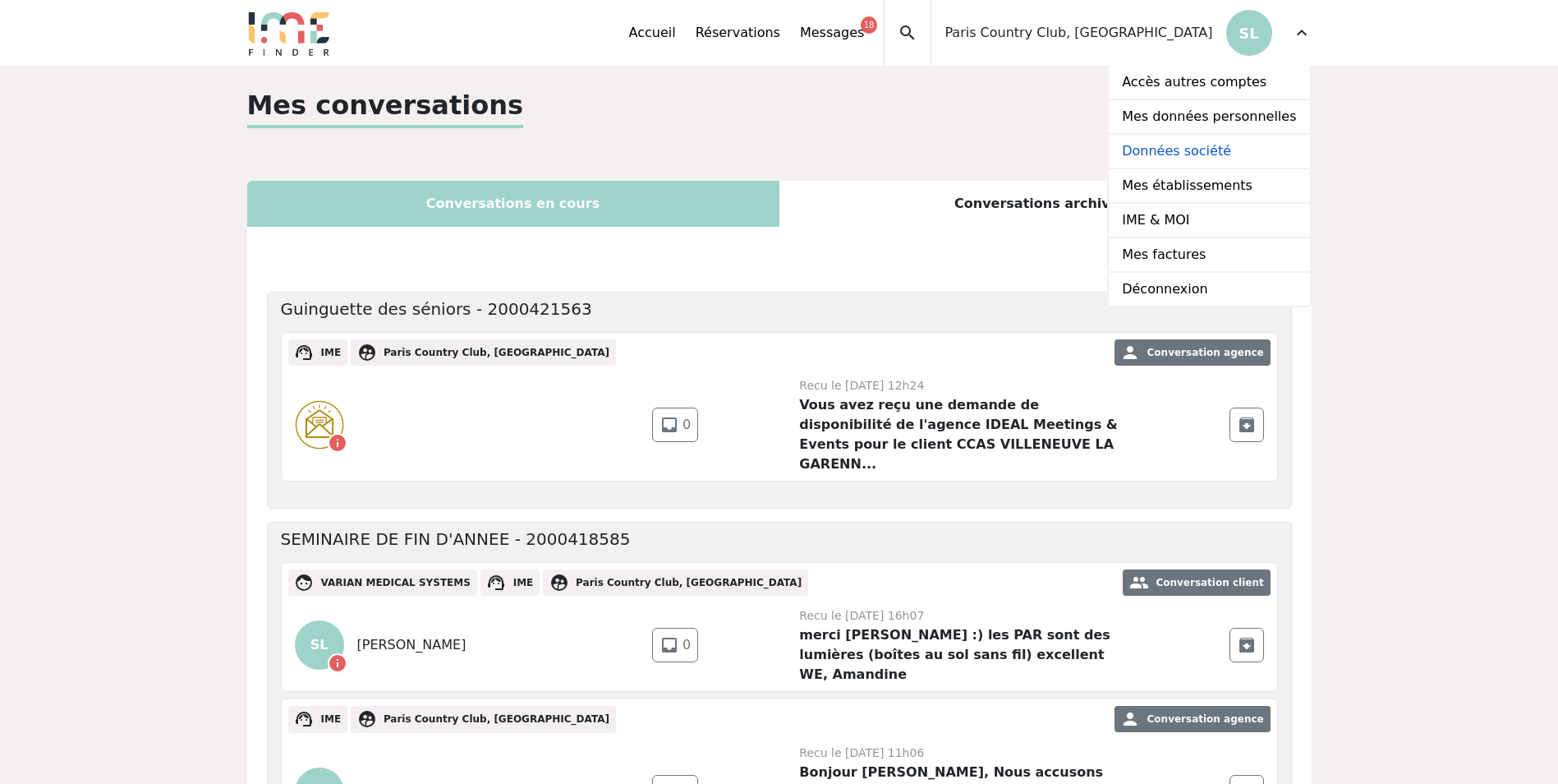
click at [1193, 151] on link "Données société" at bounding box center [1209, 152] width 200 height 35
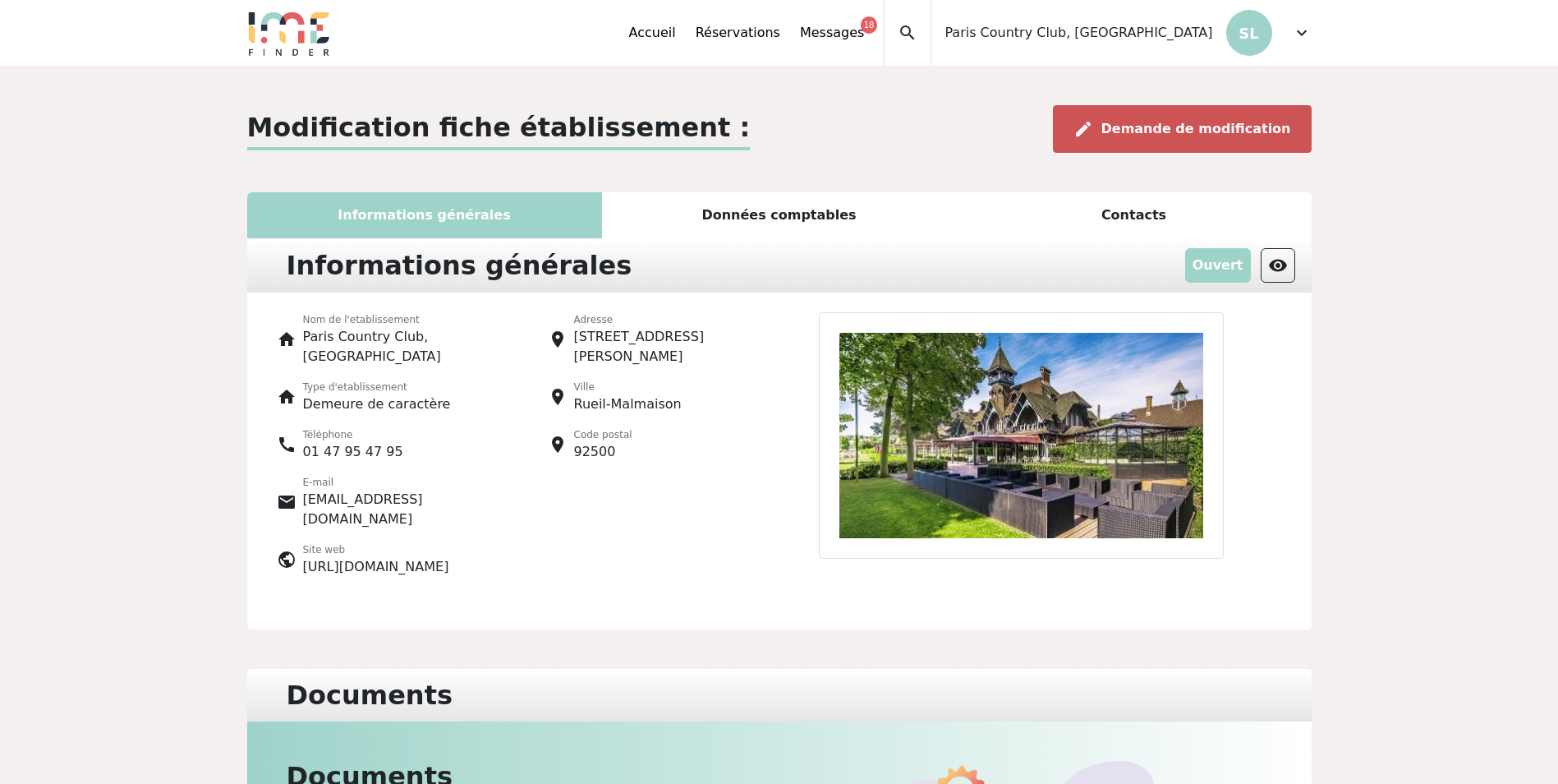
click at [1196, 124] on span "Demande de modification" at bounding box center [1197, 128] width 189 height 15
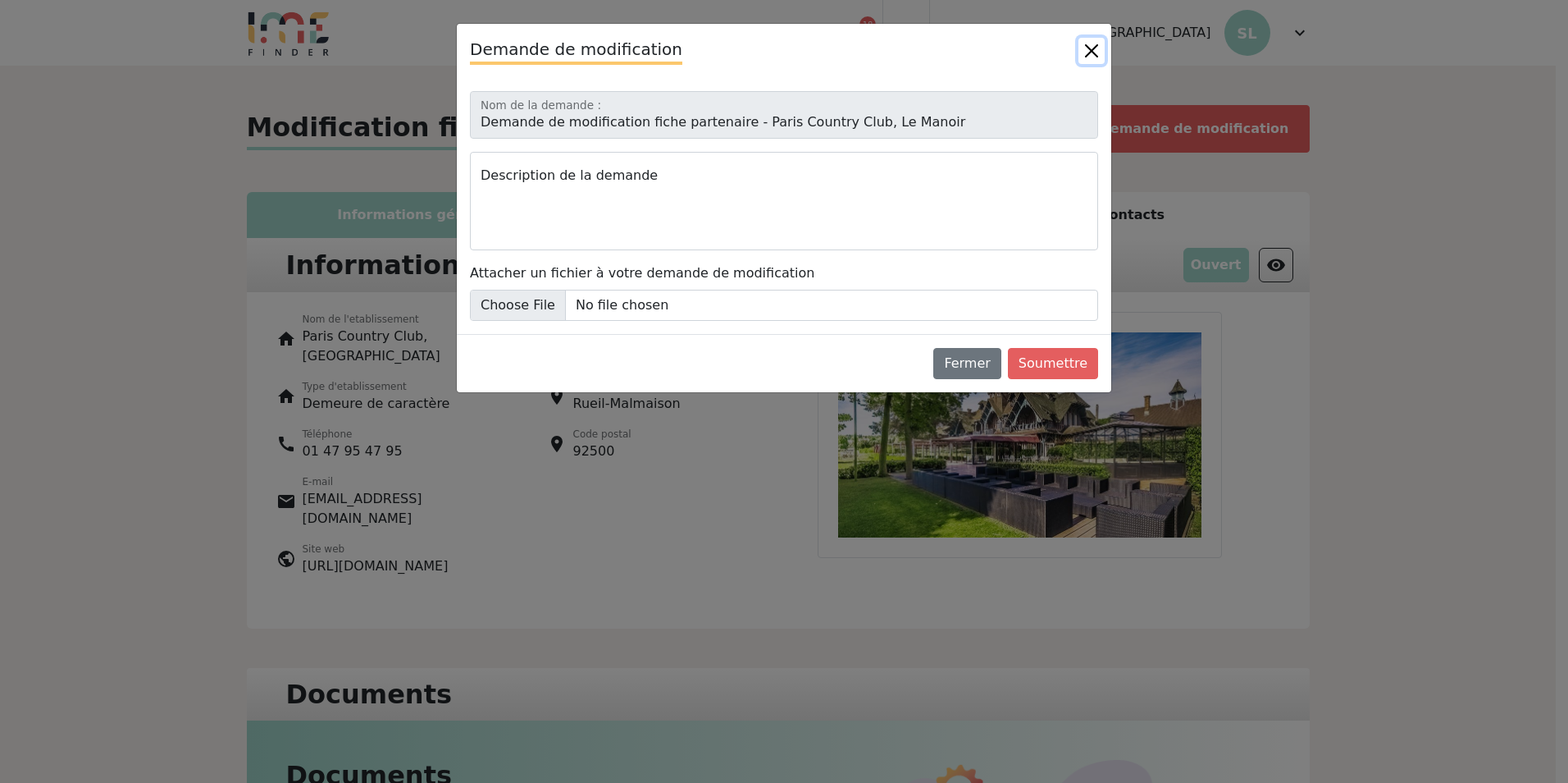
click at [1090, 53] on button "Close" at bounding box center [1091, 50] width 26 height 26
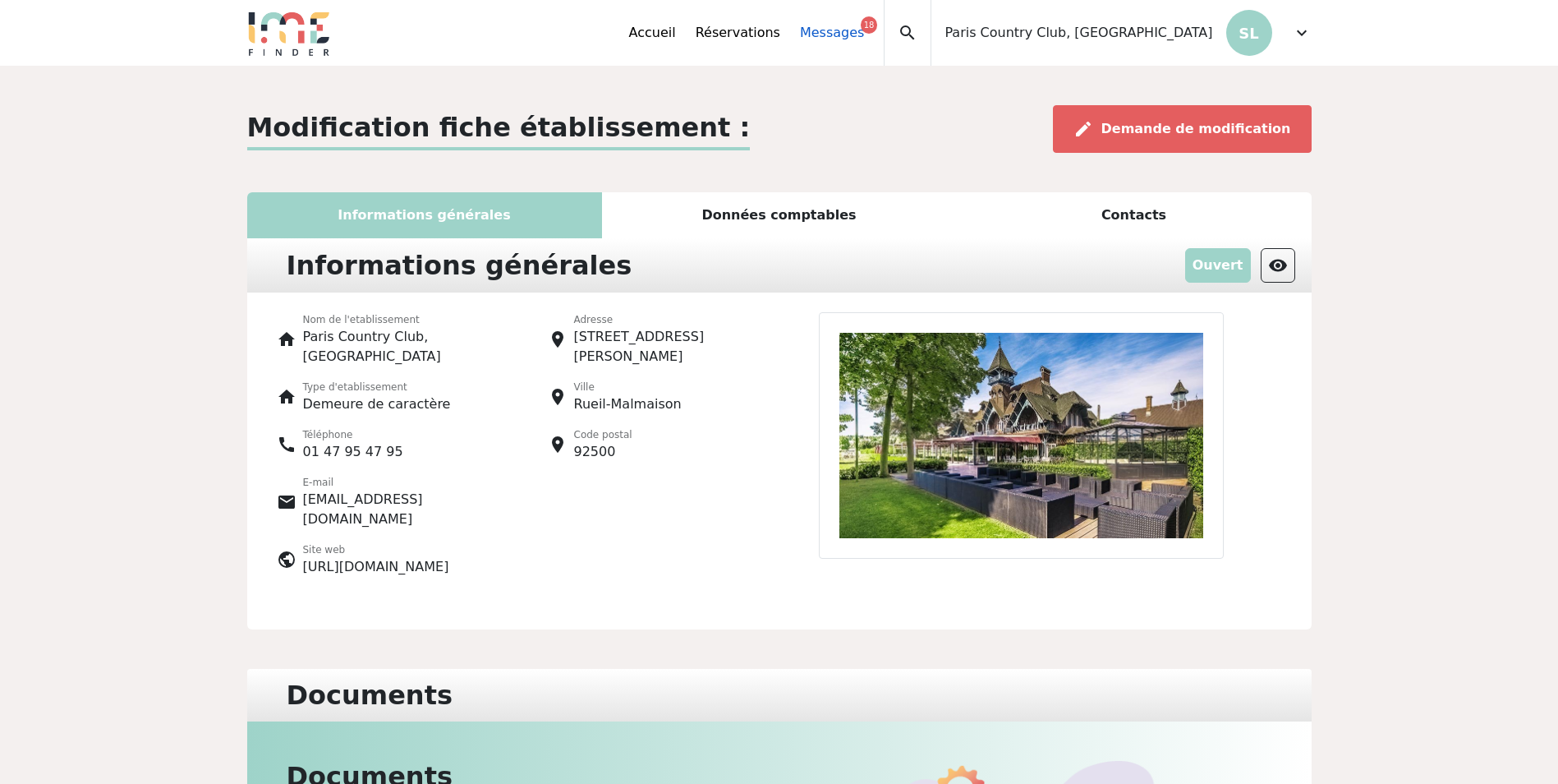
click at [864, 39] on link "Messages 18" at bounding box center [832, 33] width 64 height 20
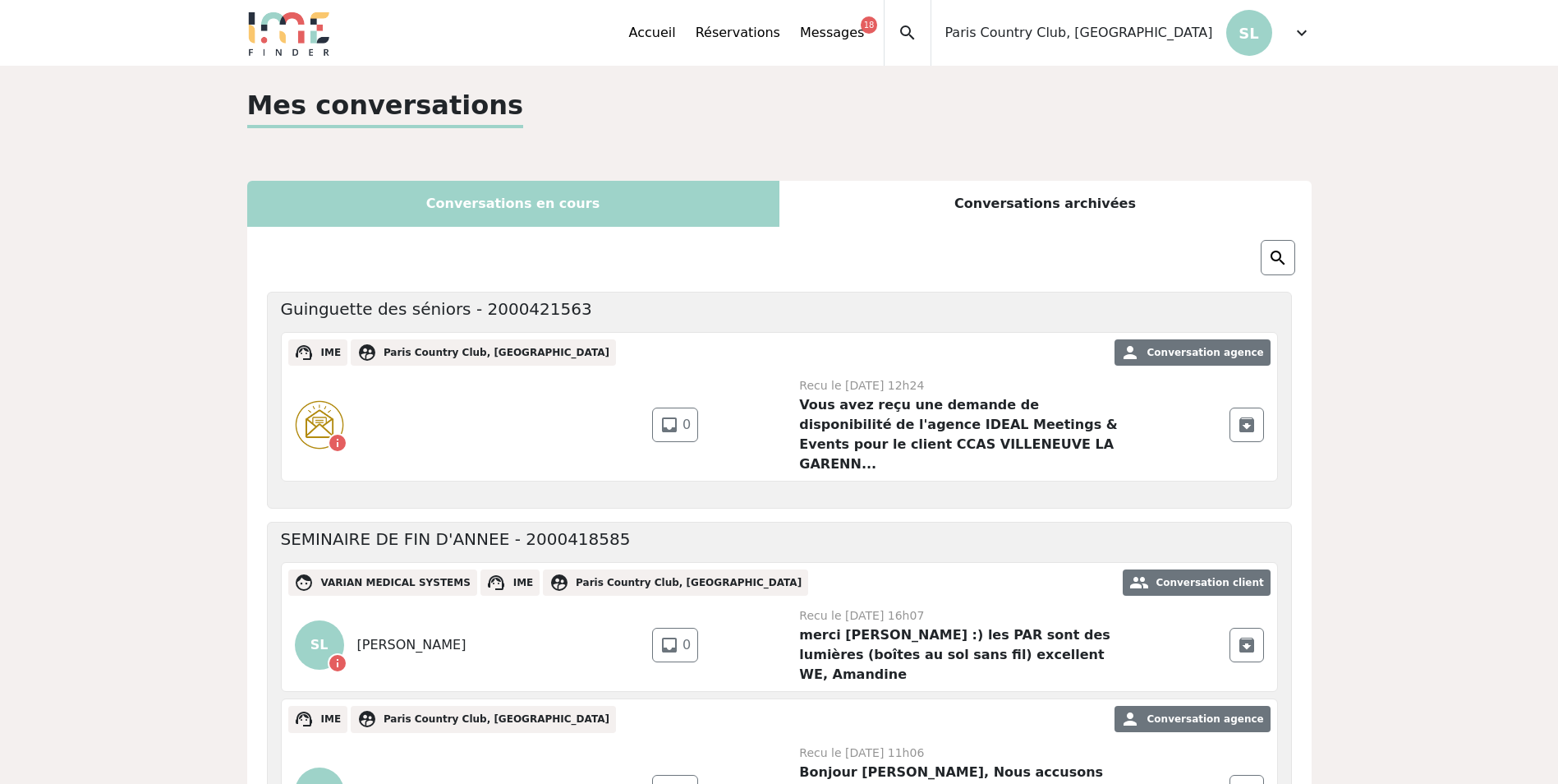
click at [988, 202] on div "Conversations archivées" at bounding box center [1045, 203] width 533 height 46
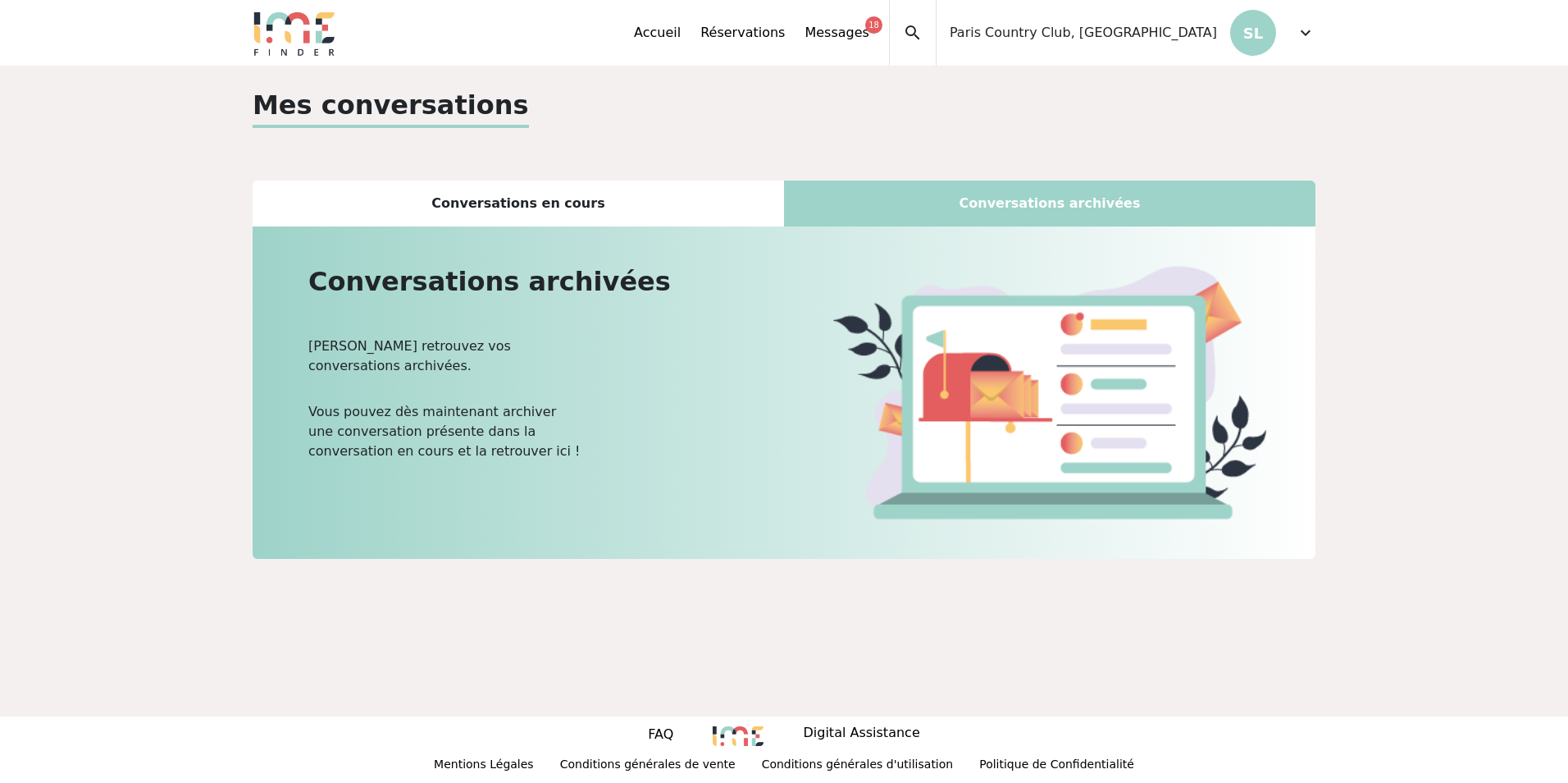
click at [575, 204] on div "Conversations en cours" at bounding box center [518, 203] width 532 height 46
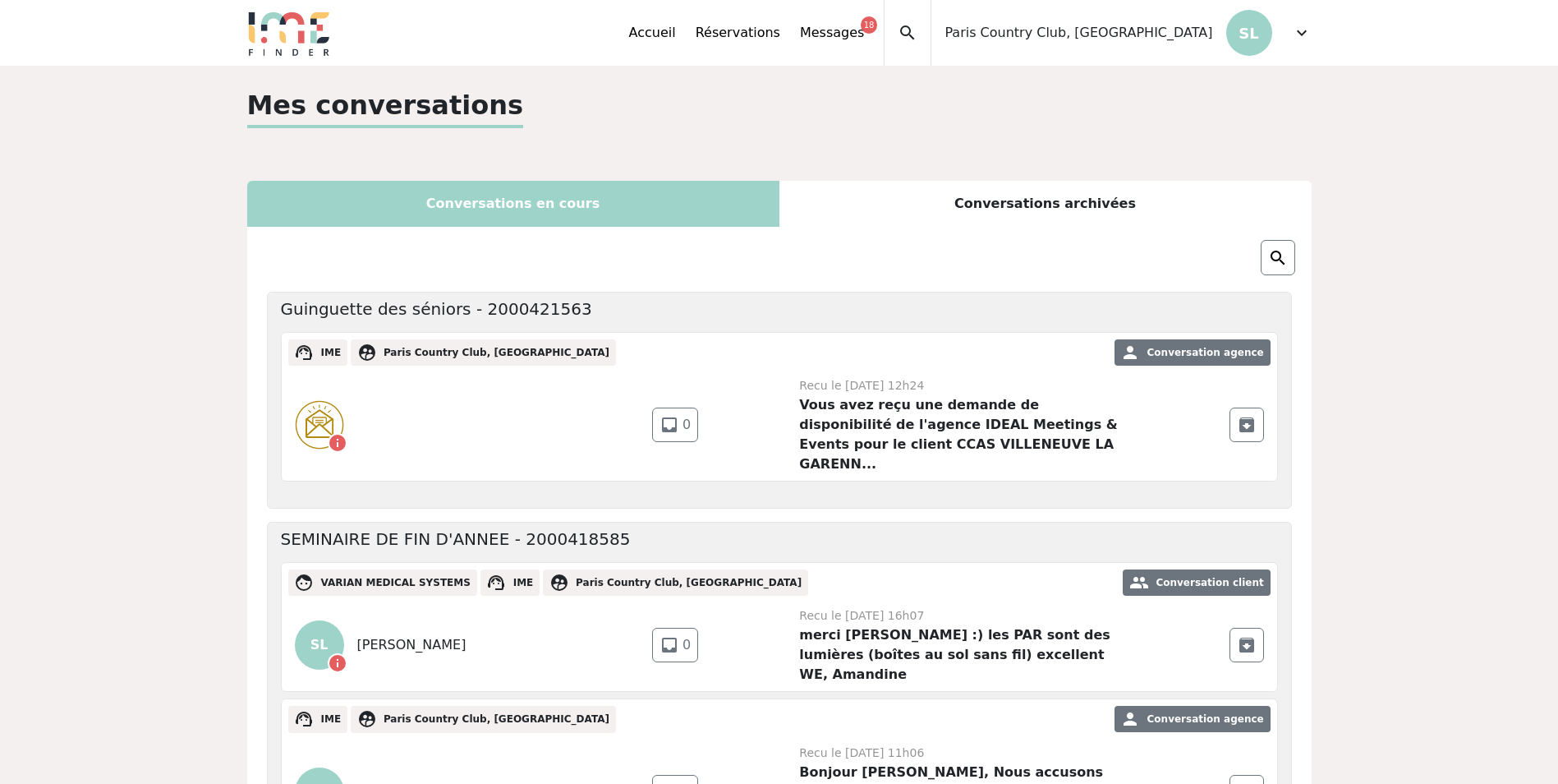
click at [1296, 31] on span "expand_more" at bounding box center [1302, 33] width 20 height 20
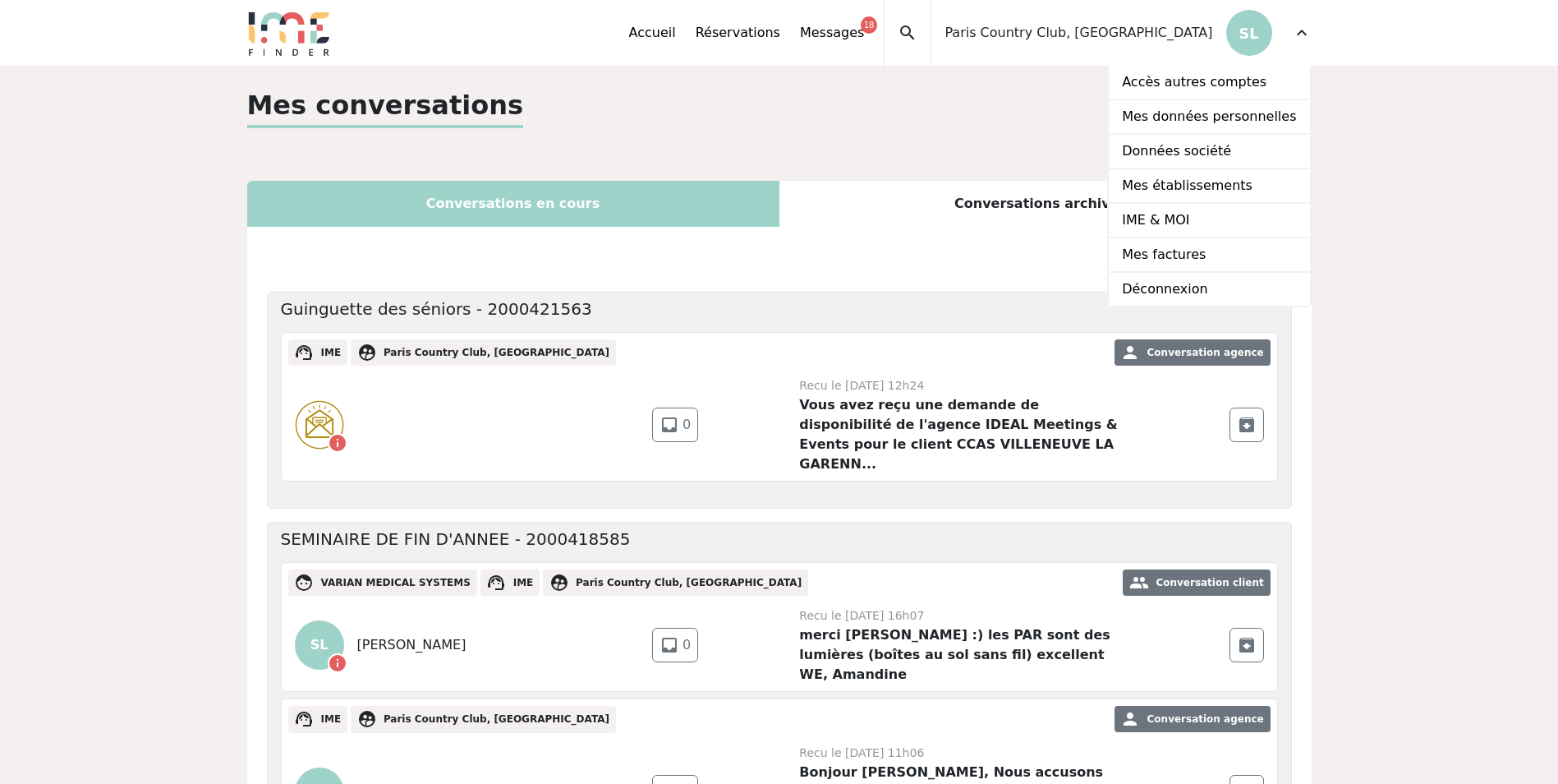
click at [973, 119] on div "Mes conversations" at bounding box center [779, 113] width 1064 height 56
click at [1302, 29] on span "expand_more" at bounding box center [1302, 33] width 20 height 20
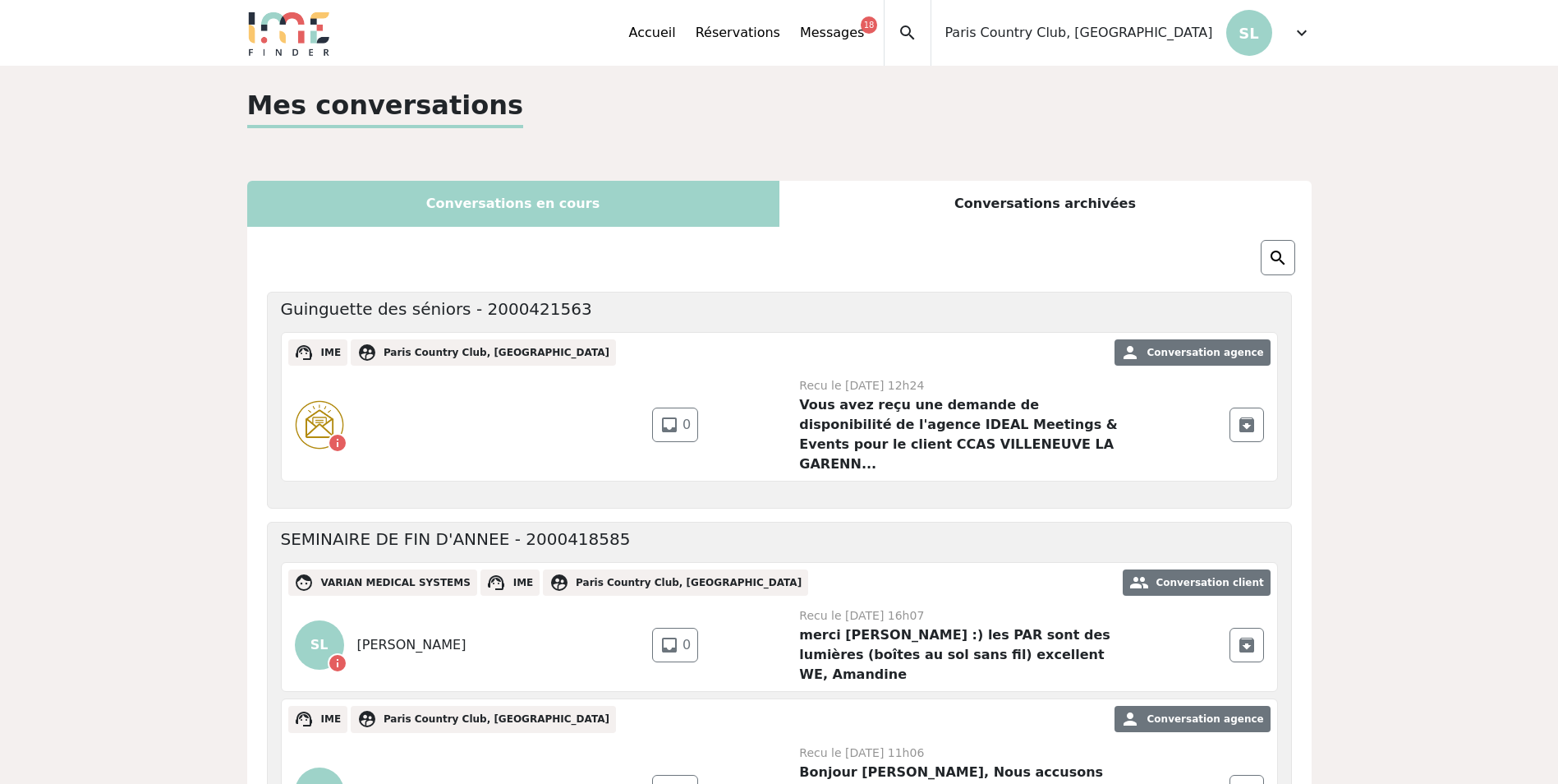
click at [1048, 198] on div "Conversations archivées" at bounding box center [1045, 203] width 533 height 46
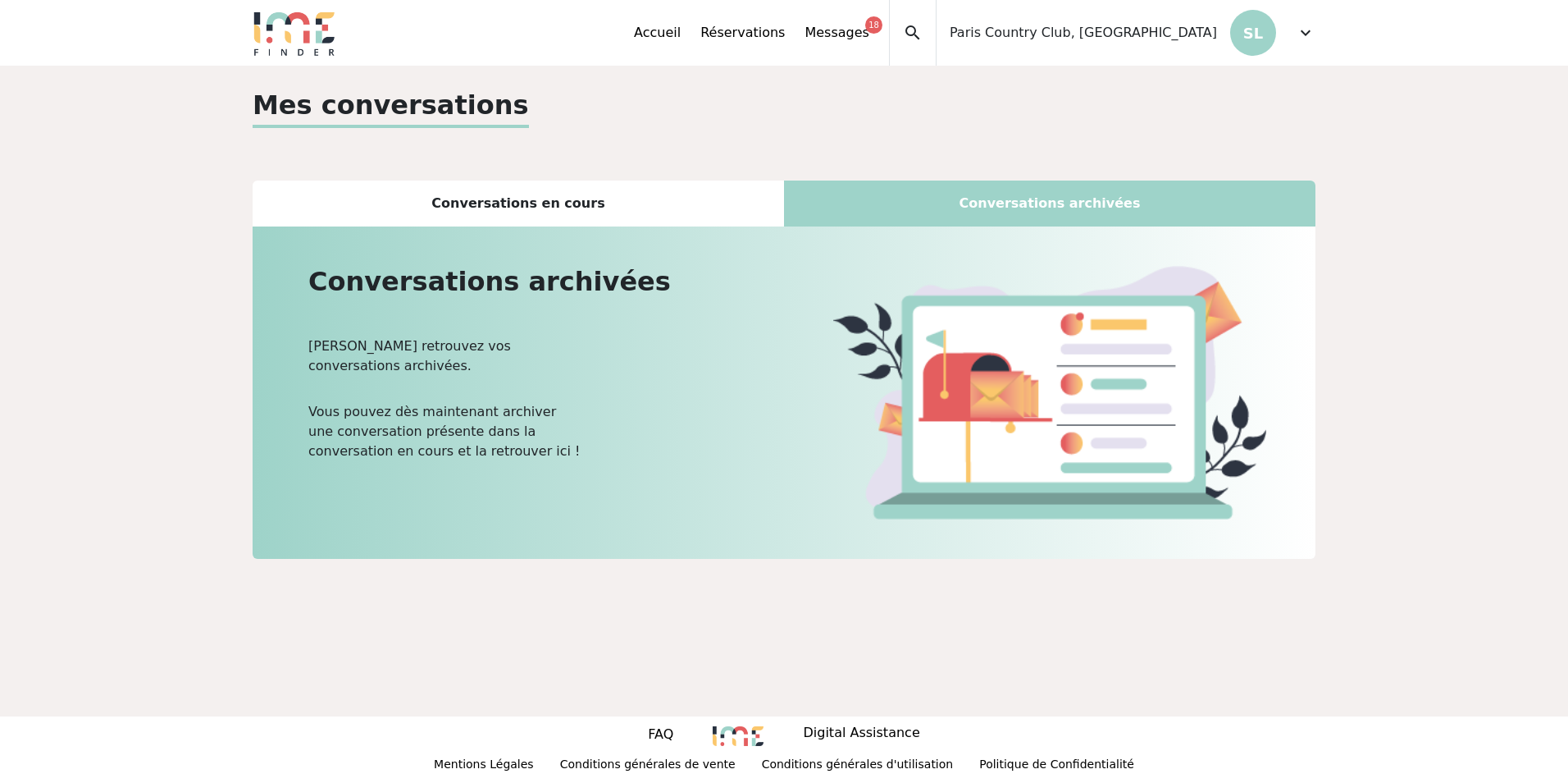
click at [607, 212] on div "Conversations en cours" at bounding box center [518, 203] width 532 height 46
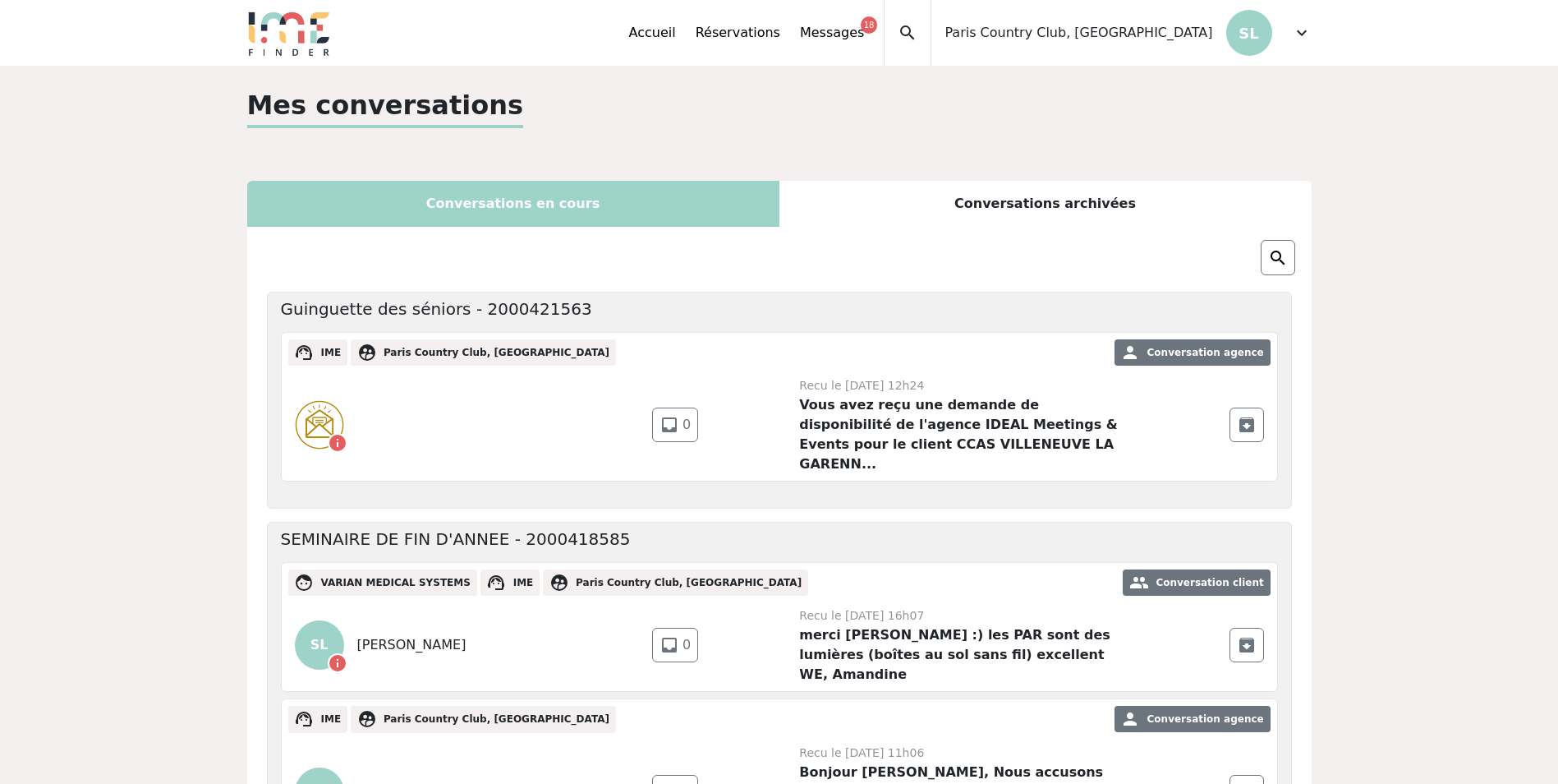
click at [1299, 31] on span "expand_more" at bounding box center [1302, 33] width 20 height 20
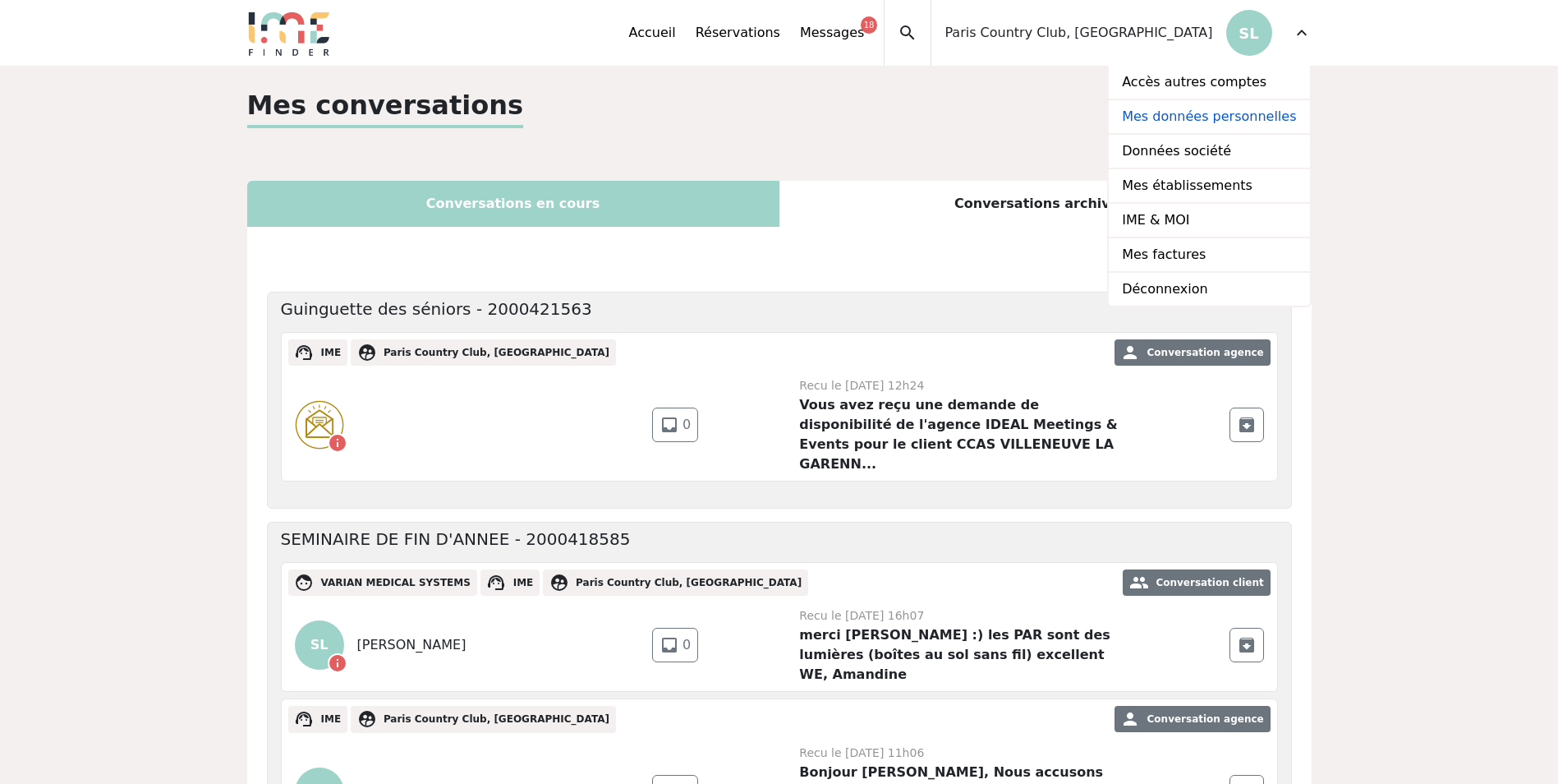
click at [1187, 116] on link "Mes données personnelles" at bounding box center [1209, 117] width 200 height 35
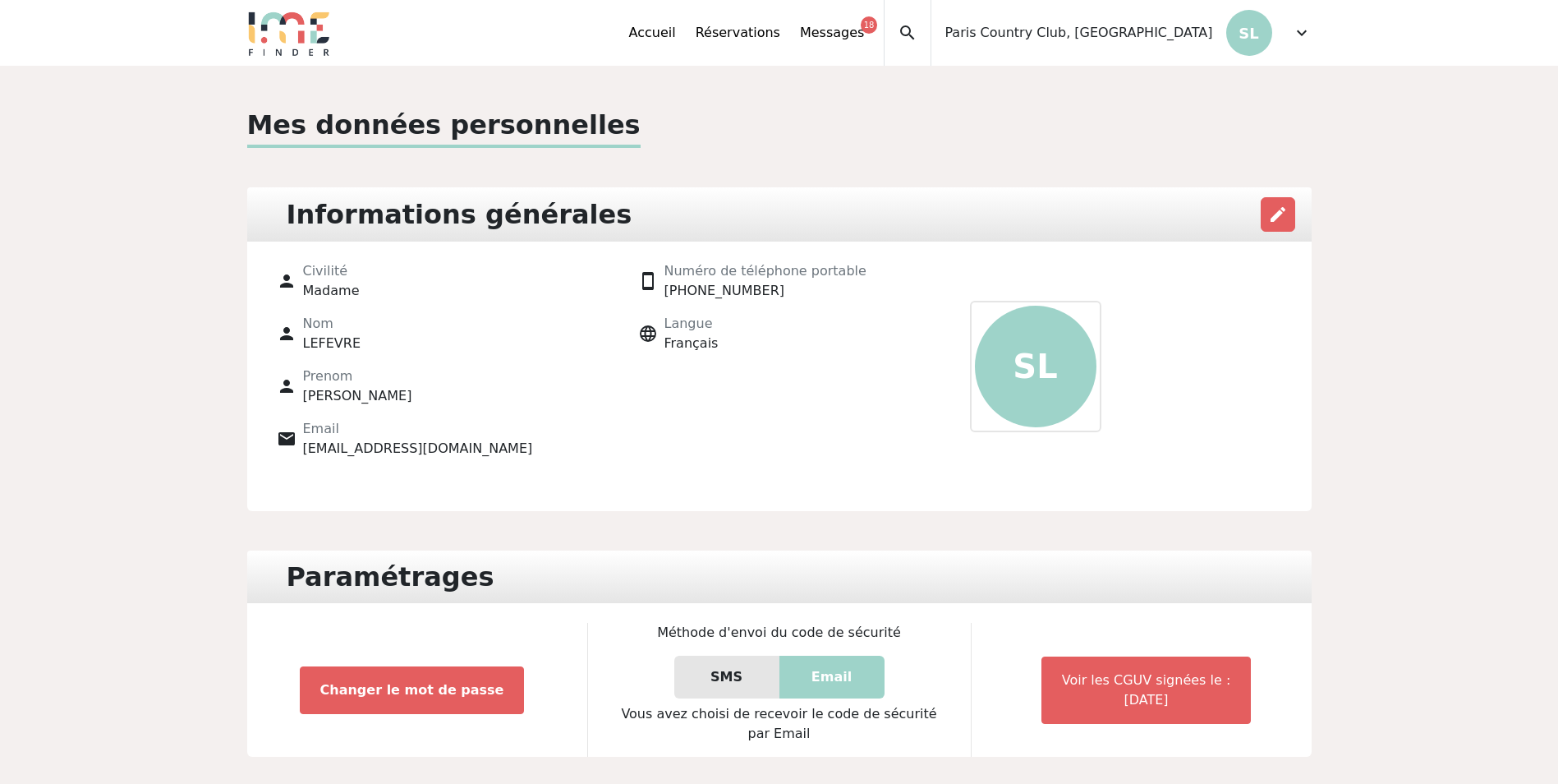
drag, startPoint x: 1187, startPoint y: 117, endPoint x: 995, endPoint y: 131, distance: 192.5
click at [995, 131] on div "Mes données personnelles" at bounding box center [779, 126] width 1064 height 43
click at [499, 457] on div "email Email [EMAIL_ADDRESS][DOMAIN_NAME]" at bounding box center [433, 438] width 312 height 39
drag, startPoint x: 485, startPoint y: 450, endPoint x: 344, endPoint y: 438, distance: 141.5
click at [344, 438] on div "email Email [EMAIL_ADDRESS][DOMAIN_NAME]" at bounding box center [433, 438] width 312 height 39
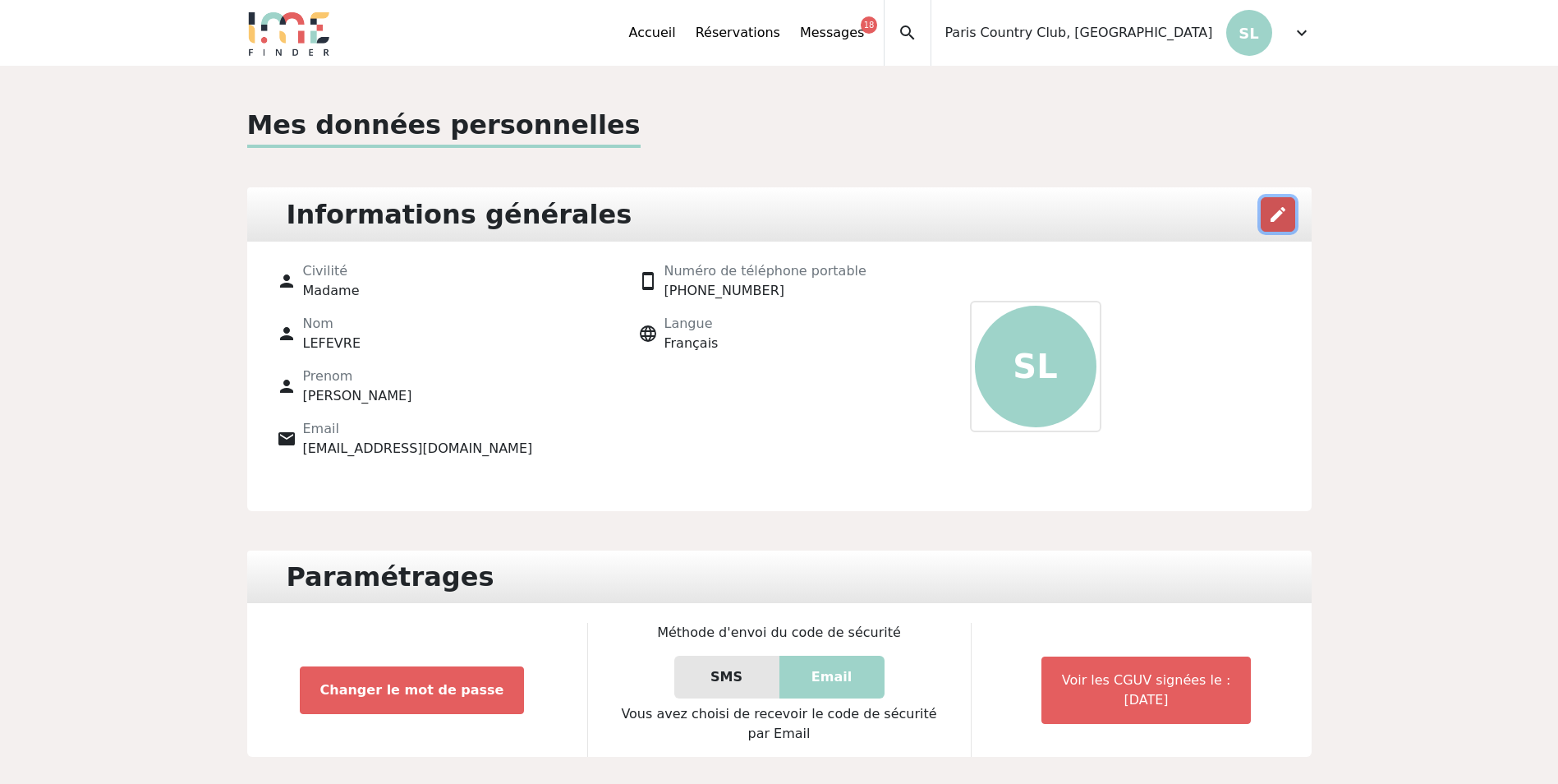
click at [1264, 207] on button "edit" at bounding box center [1278, 215] width 35 height 35
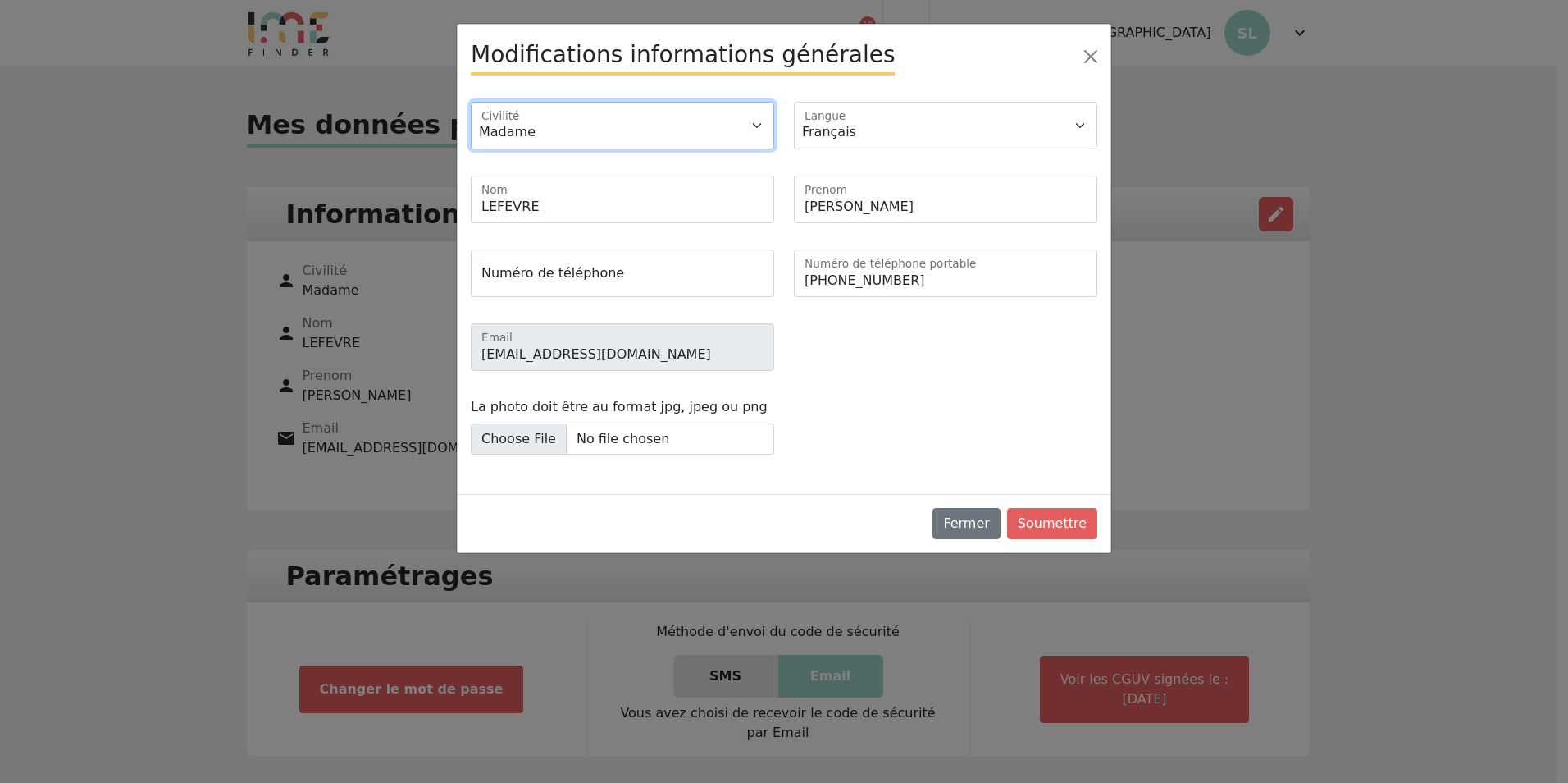
click at [573, 135] on select "Monsieur Madame" at bounding box center [623, 125] width 304 height 47
select select "1"
click at [471, 102] on select "Monsieur Madame" at bounding box center [623, 125] width 304 height 47
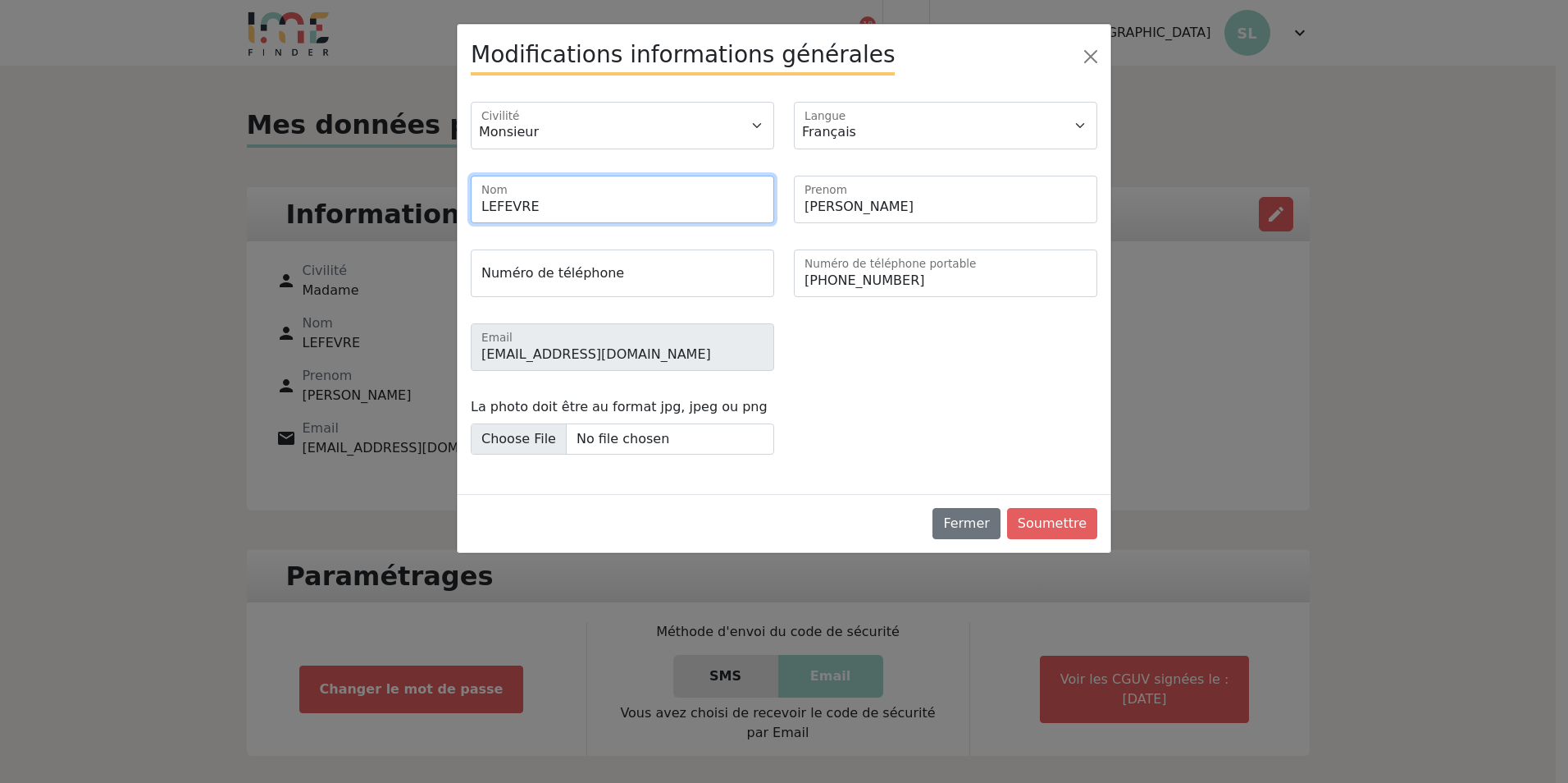
click at [557, 197] on input "LEFEVRE" at bounding box center [623, 199] width 304 height 47
drag, startPoint x: 528, startPoint y: 210, endPoint x: 480, endPoint y: 204, distance: 48.4
click at [474, 208] on input "LEFEVRE" at bounding box center [623, 199] width 304 height 47
type input "Remy"
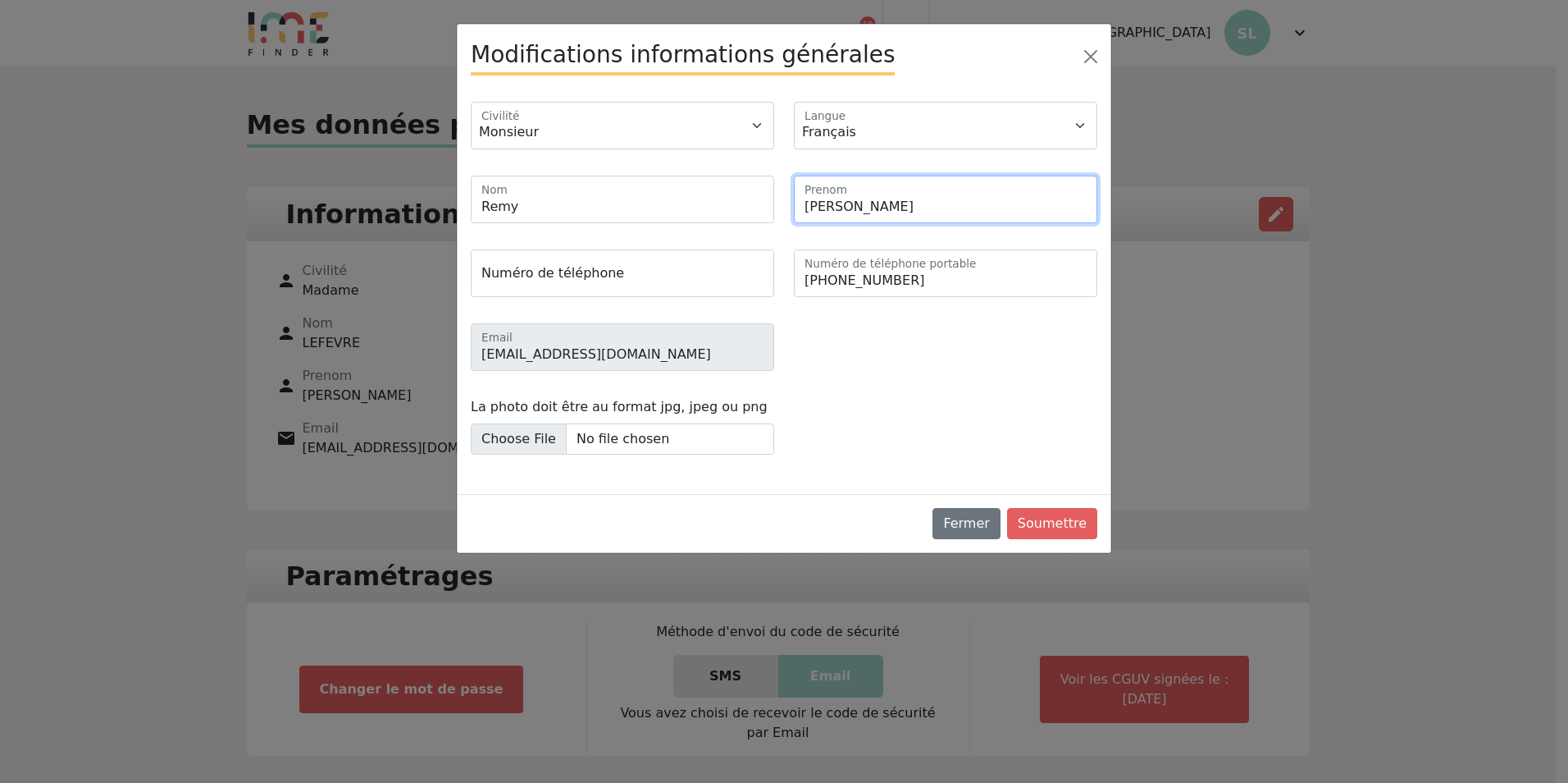
drag, startPoint x: 856, startPoint y: 209, endPoint x: 714, endPoint y: 187, distance: 143.7
click at [782, 211] on div "Remy Nom [PERSON_NAME]" at bounding box center [784, 206] width 646 height 61
type input "Lazare"
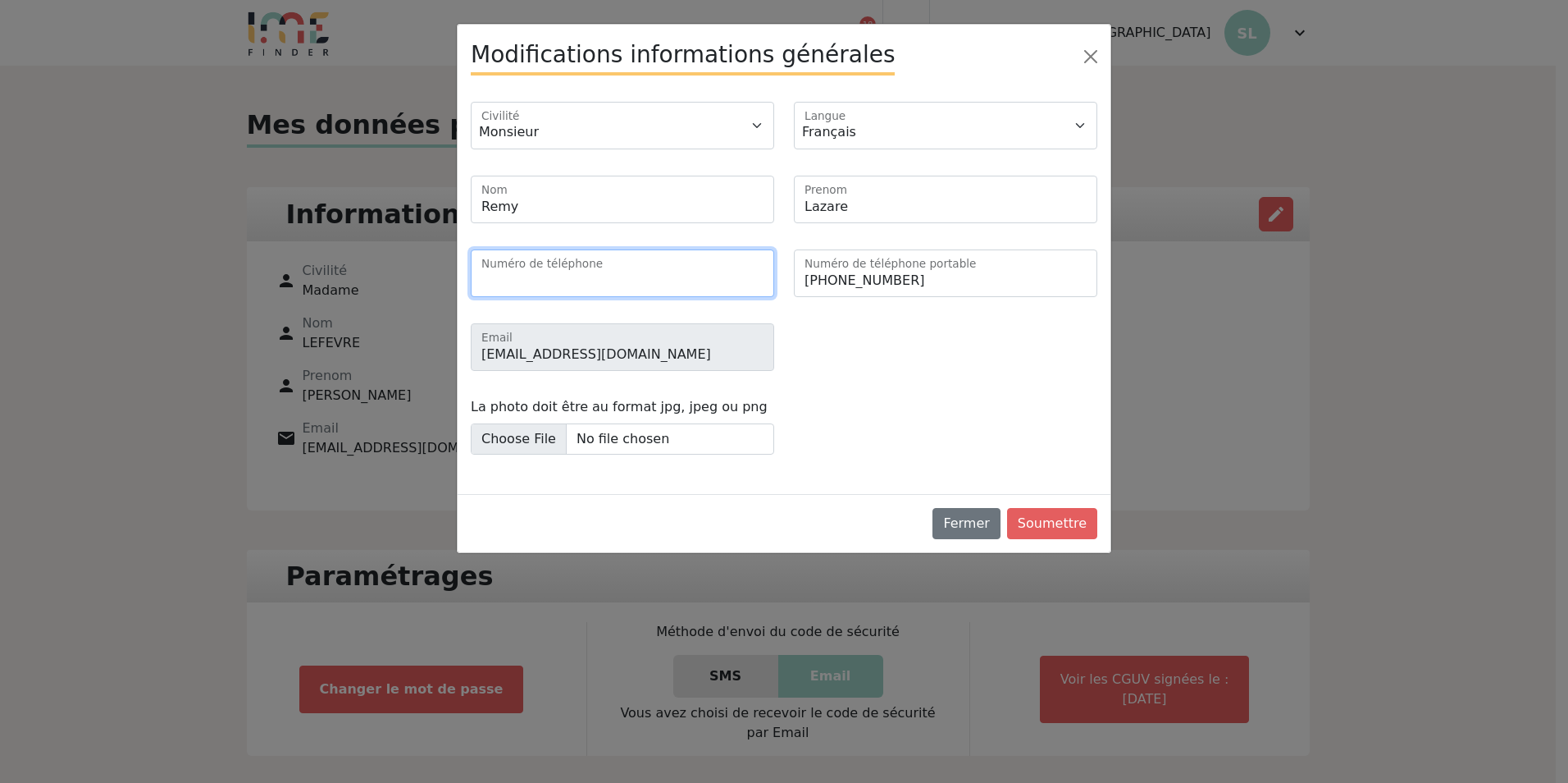
click at [584, 276] on input "Numéro de téléphone" at bounding box center [623, 273] width 304 height 47
drag, startPoint x: 871, startPoint y: 346, endPoint x: 776, endPoint y: 359, distance: 95.9
click at [863, 349] on div "[EMAIL_ADDRESS][DOMAIN_NAME] Email" at bounding box center [784, 353] width 646 height 61
click at [950, 390] on div "Monsieur Madame Civilité [DEMOGRAPHIC_DATA] English" at bounding box center [784, 291] width 653 height 406
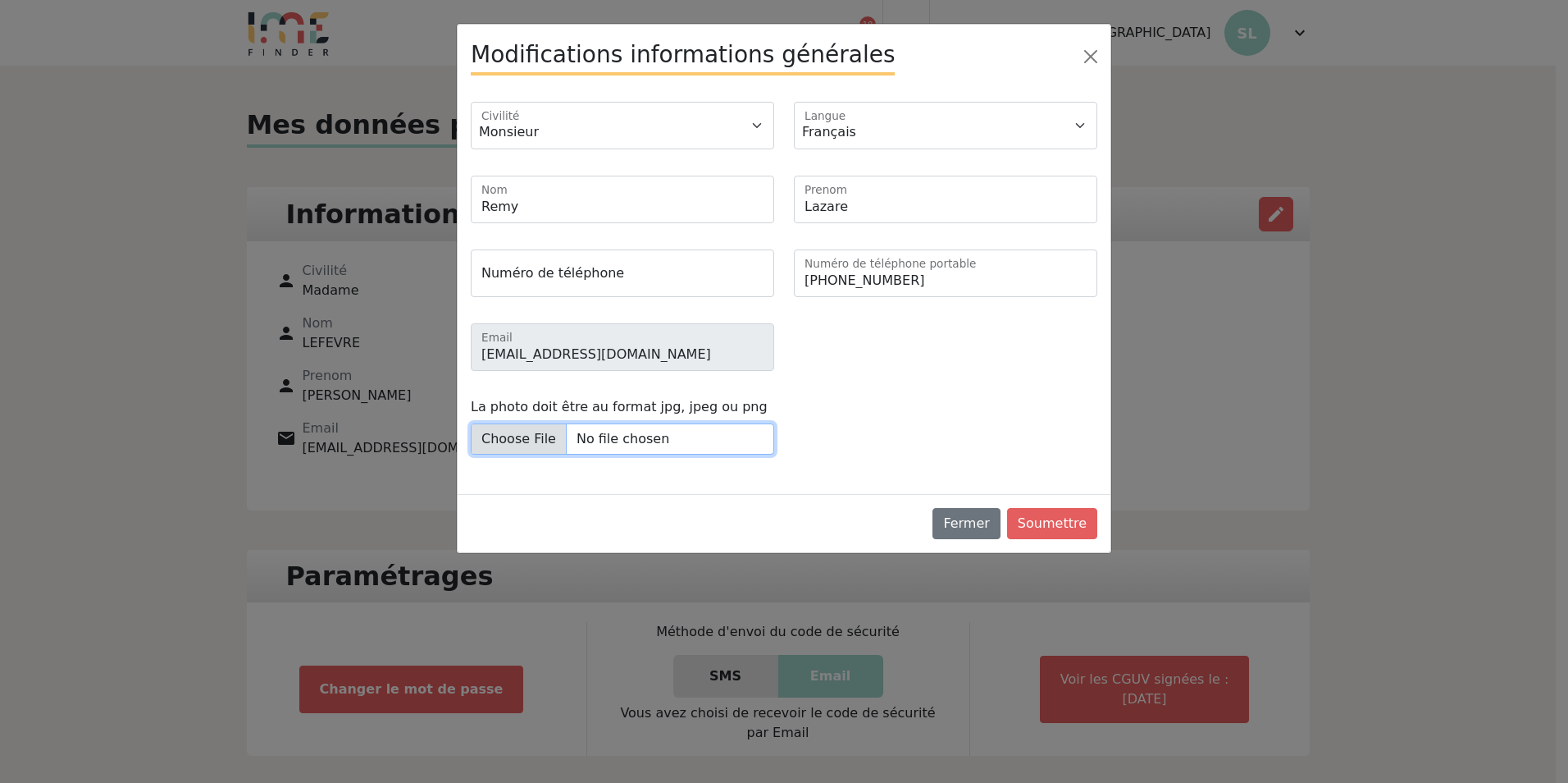
click at [724, 437] on input "La photo doit être au format jpg, jpeg ou png" at bounding box center [623, 438] width 304 height 31
click at [679, 438] on input "La photo doit être au format jpg, jpeg ou png" at bounding box center [623, 438] width 304 height 31
click at [1094, 52] on button "Close" at bounding box center [1090, 56] width 26 height 26
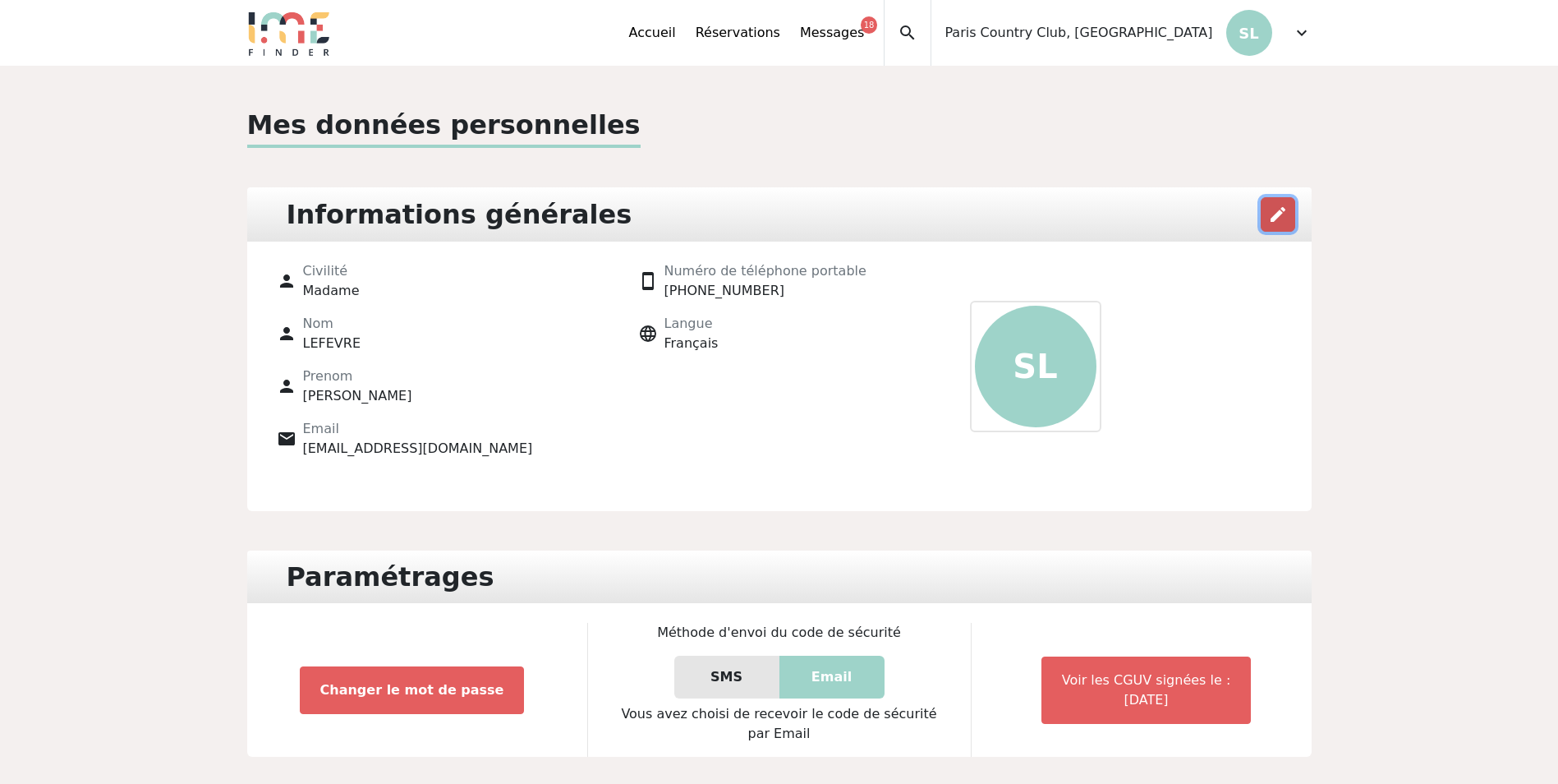
click at [1264, 219] on button "edit" at bounding box center [1278, 215] width 35 height 35
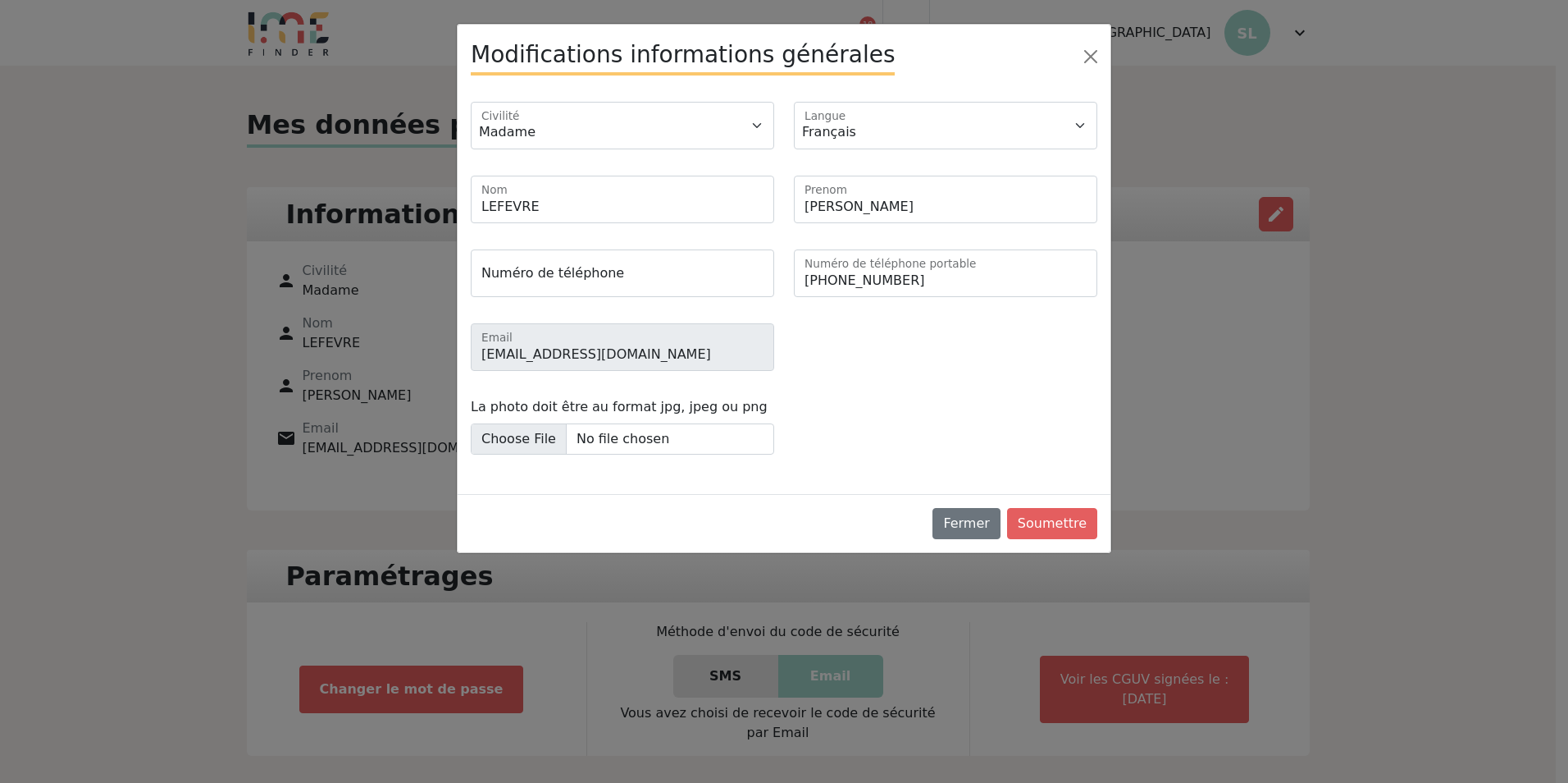
drag, startPoint x: 734, startPoint y: 329, endPoint x: 1277, endPoint y: 564, distance: 591.7
click at [1272, 575] on div "Modifications informations générales Monsieur Madame Civilité [DEMOGRAPHIC_DATA…" at bounding box center [784, 391] width 1568 height 783
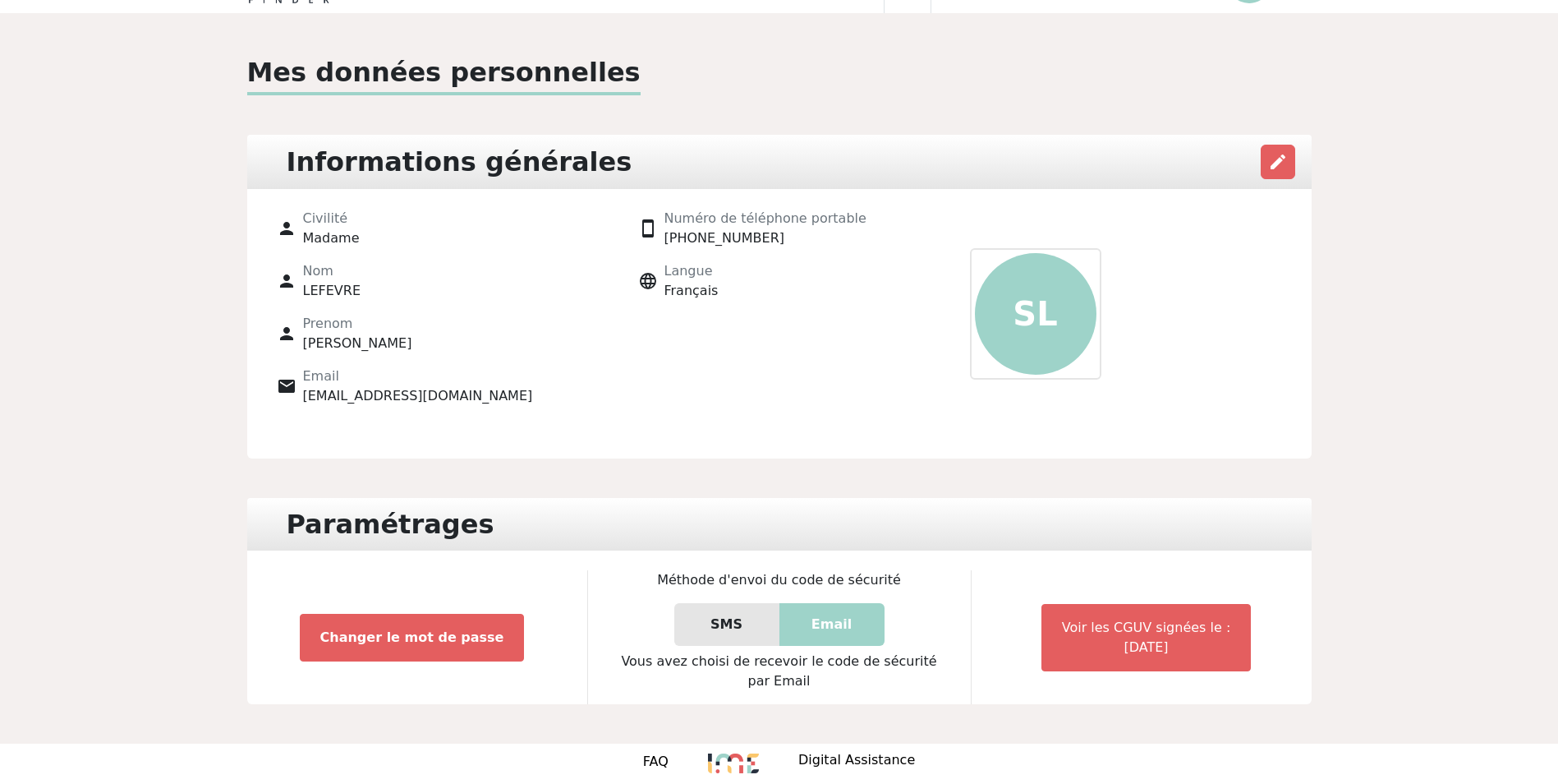
scroll to position [78, 0]
